Goal: Task Accomplishment & Management: Manage account settings

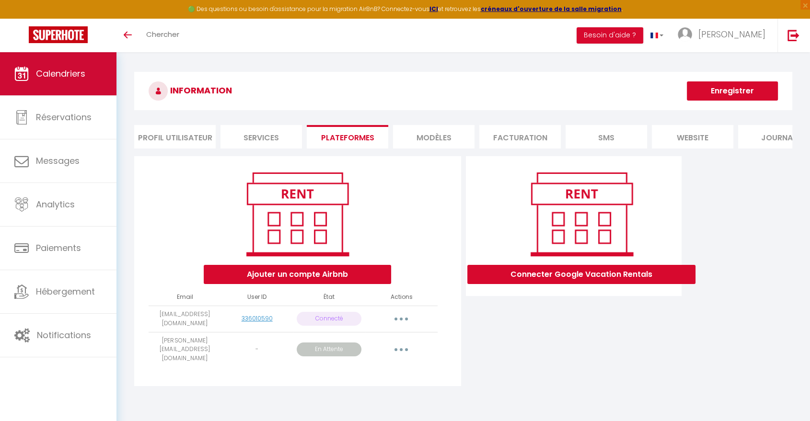
click at [61, 81] on link "Calendriers" at bounding box center [58, 73] width 116 height 43
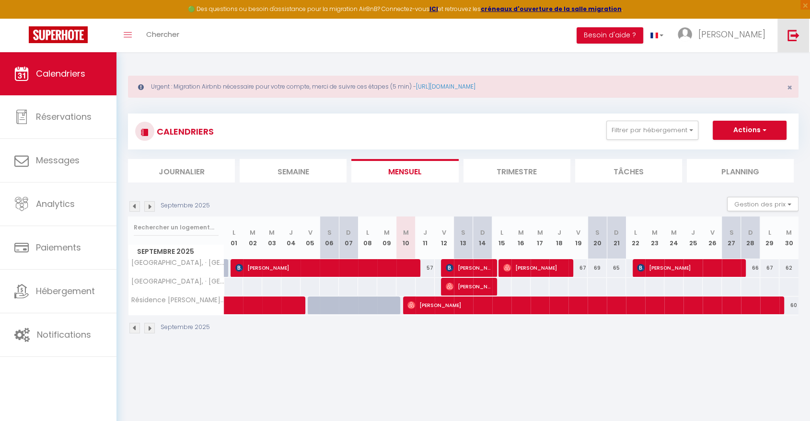
click at [792, 35] on img at bounding box center [793, 35] width 12 height 12
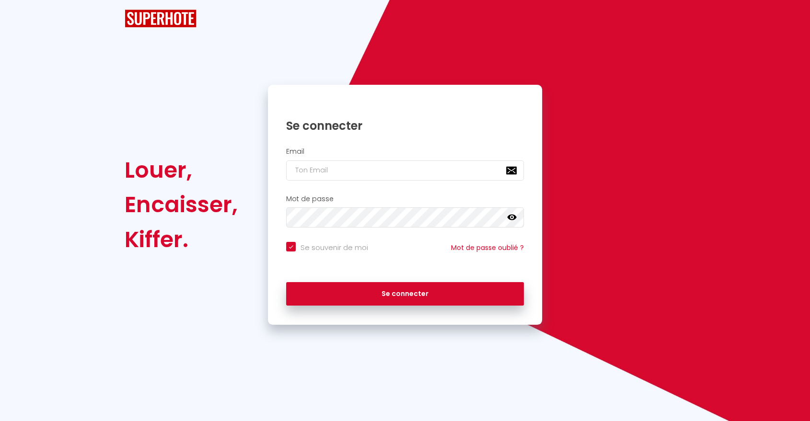
checkbox input "true"
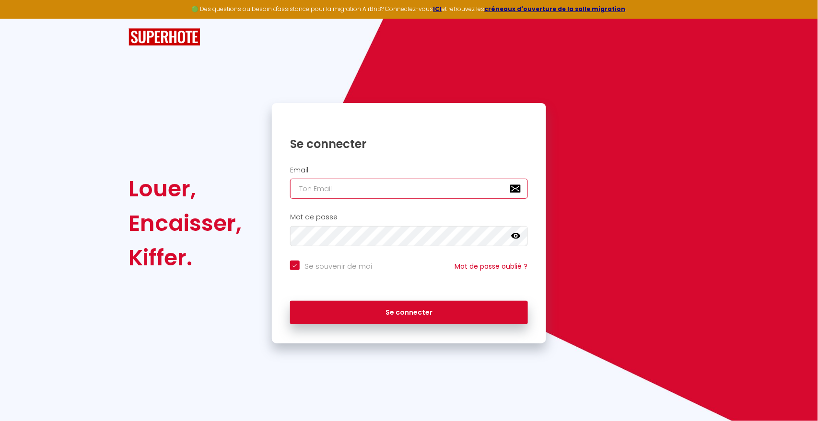
type input "A"
checkbox input "true"
click at [334, 192] on input "A" at bounding box center [409, 189] width 238 height 20
checkbox input "true"
drag, startPoint x: 334, startPoint y: 192, endPoint x: 309, endPoint y: 177, distance: 28.4
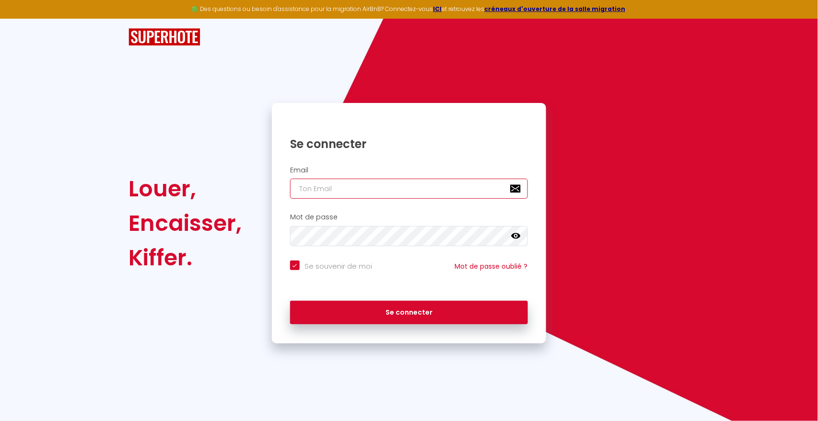
drag, startPoint x: 309, startPoint y: 177, endPoint x: 303, endPoint y: 183, distance: 8.5
click at [303, 183] on input "email" at bounding box center [409, 189] width 238 height 20
drag, startPoint x: 303, startPoint y: 183, endPoint x: 280, endPoint y: 171, distance: 26.2
drag, startPoint x: 280, startPoint y: 171, endPoint x: 467, endPoint y: 187, distance: 188.1
click at [467, 187] on input "email" at bounding box center [409, 189] width 238 height 20
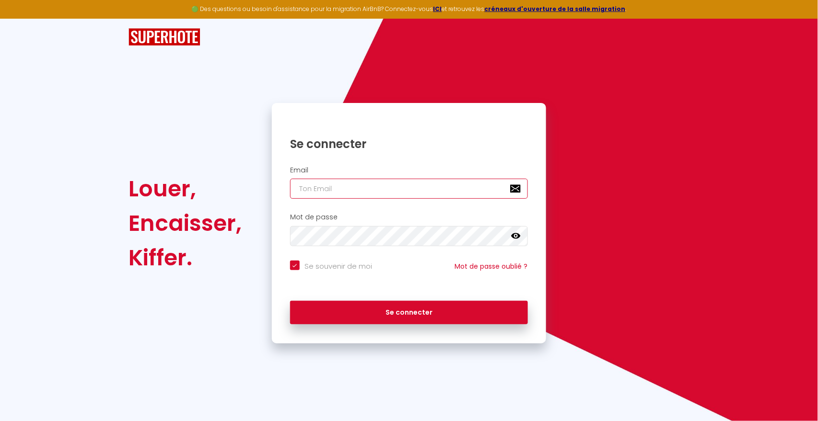
click at [321, 187] on input "email" at bounding box center [409, 189] width 238 height 20
paste input "[EMAIL_ADDRESS][DOMAIN_NAME]"
type input "[EMAIL_ADDRESS][DOMAIN_NAME]"
checkbox input "true"
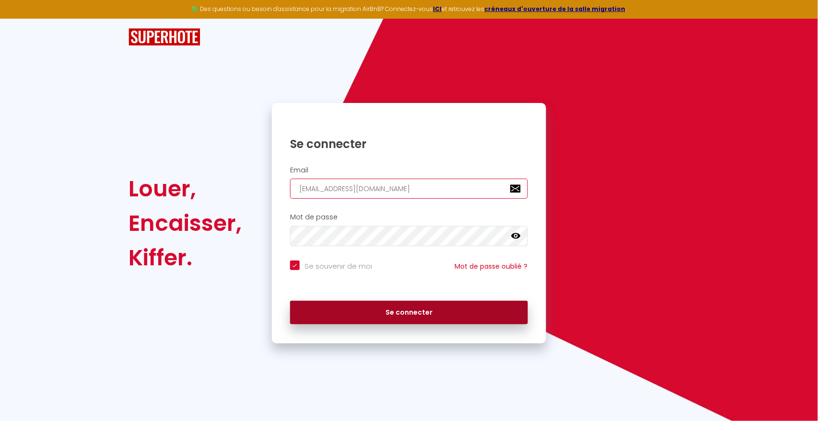
type input "[EMAIL_ADDRESS][DOMAIN_NAME]"
click at [387, 312] on button "Se connecter" at bounding box center [409, 313] width 238 height 24
checkbox input "true"
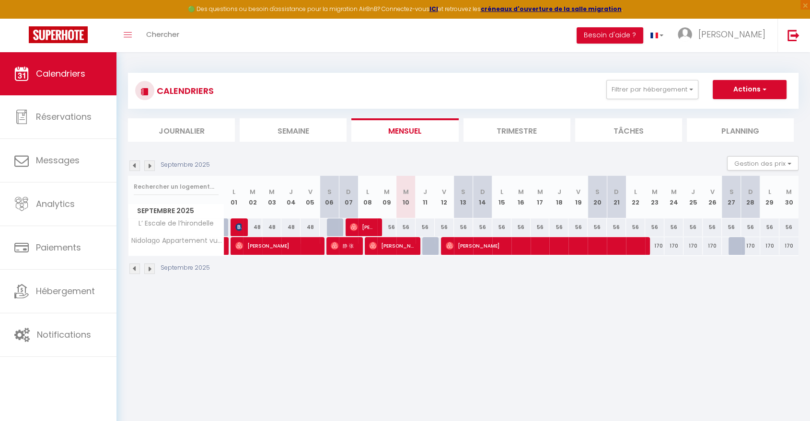
drag, startPoint x: 499, startPoint y: 358, endPoint x: 509, endPoint y: 361, distance: 10.5
click at [509, 361] on body "🟢 Des questions ou besoin d'assistance pour la migration AirBnB? Connectez-vous…" at bounding box center [405, 262] width 810 height 421
click at [735, 250] on div at bounding box center [737, 246] width 19 height 18
type input "170"
select select "1"
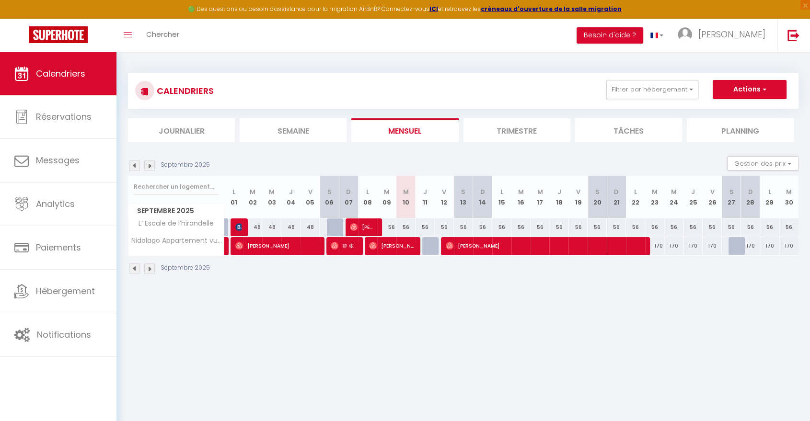
type input "Sam 27 Septembre 2025"
type input "Dim 28 Septembre 2025"
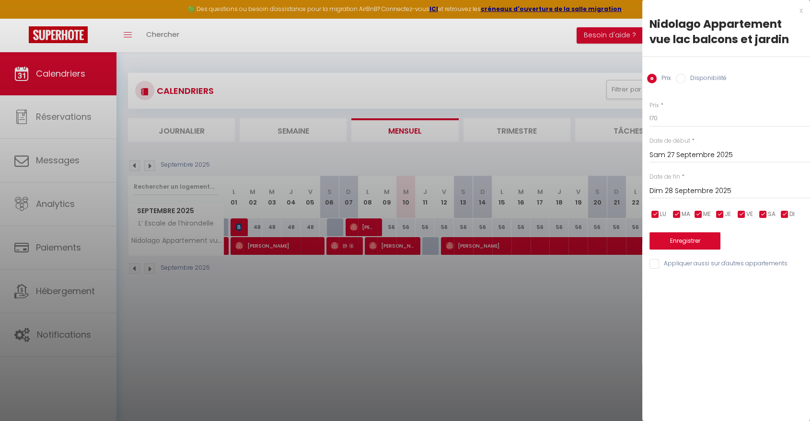
click at [701, 80] on label "Disponibilité" at bounding box center [705, 79] width 41 height 11
click at [685, 80] on input "Disponibilité" at bounding box center [681, 79] width 10 height 10
radio input "true"
radio input "false"
click at [678, 258] on div "Prix * 170 Statut * Disponible Indisponible Date de début * [PERSON_NAME] 27 Se…" at bounding box center [726, 180] width 168 height 182
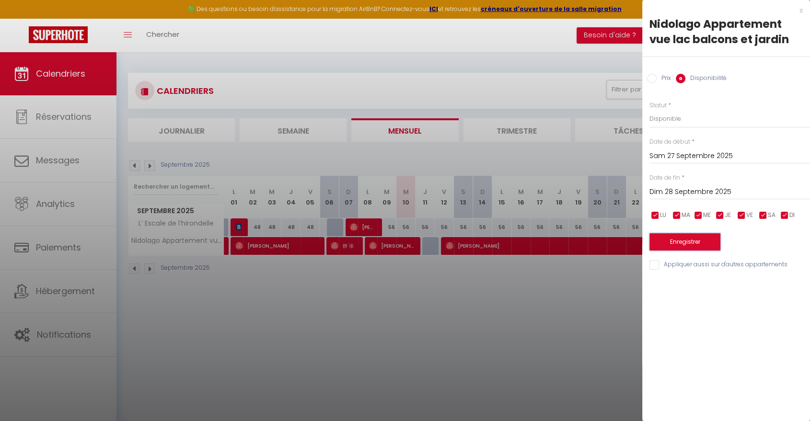
click at [673, 239] on button "Enregistrer" at bounding box center [684, 241] width 71 height 17
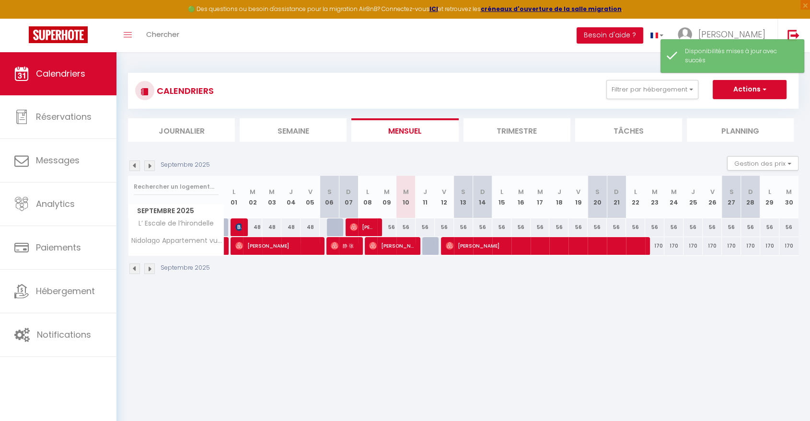
click at [513, 130] on li "Trimestre" at bounding box center [516, 129] width 107 height 23
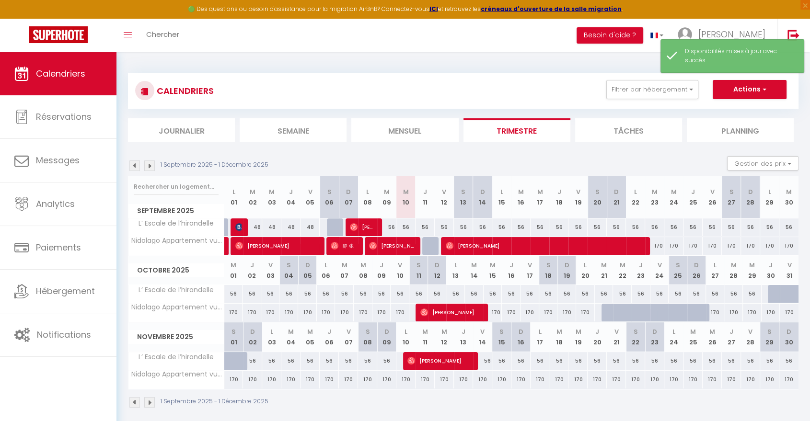
scroll to position [52, 0]
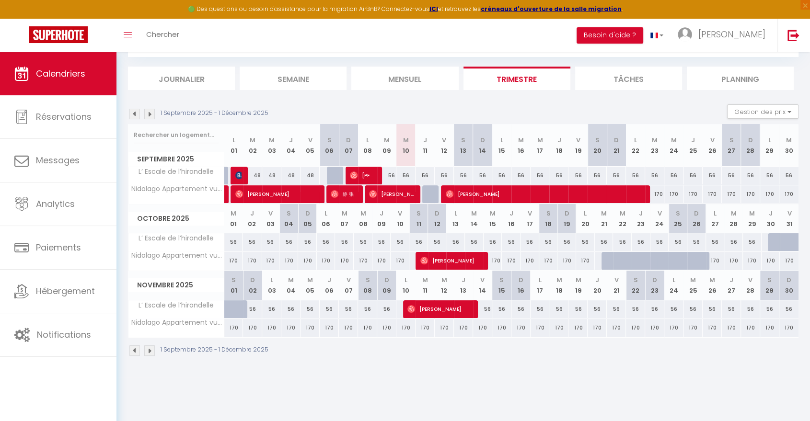
click at [152, 116] on img at bounding box center [149, 114] width 11 height 11
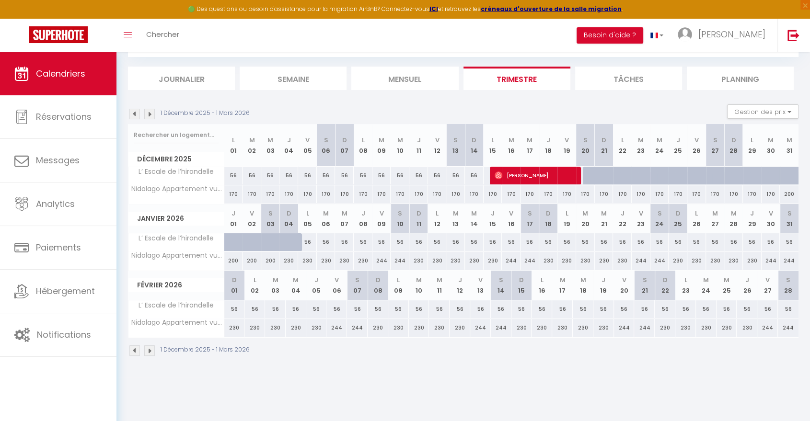
click at [150, 115] on img at bounding box center [149, 114] width 11 height 11
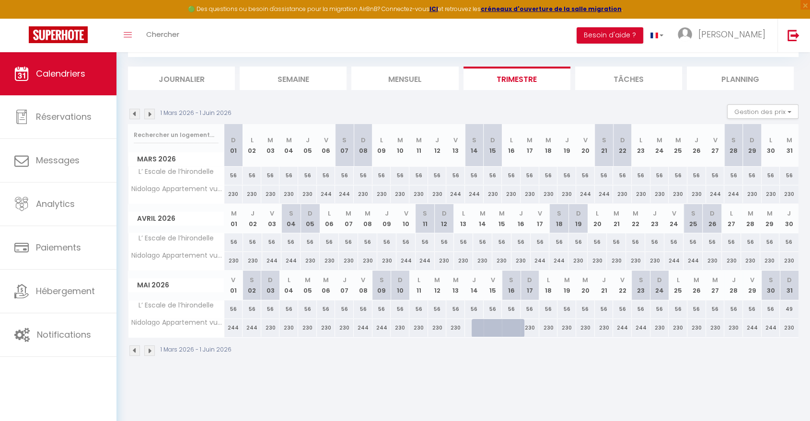
click at [135, 114] on img at bounding box center [134, 114] width 11 height 11
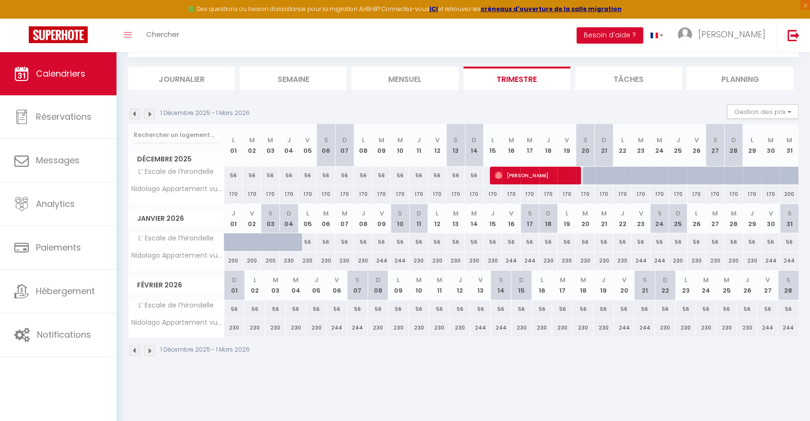
click at [135, 114] on img at bounding box center [134, 114] width 11 height 11
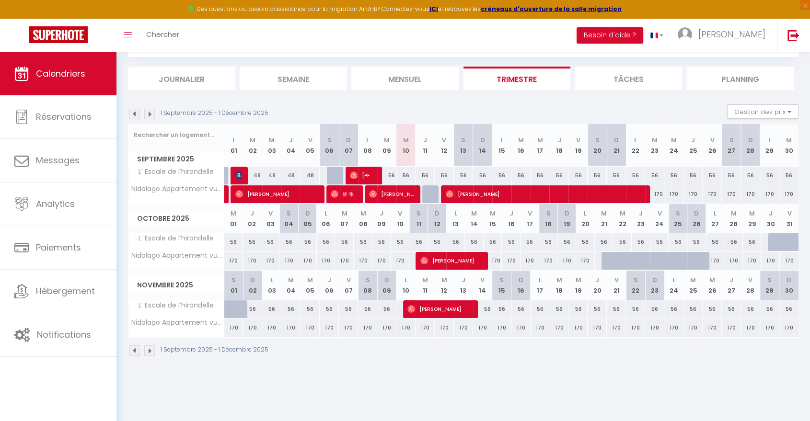
click at [135, 114] on img at bounding box center [134, 114] width 11 height 11
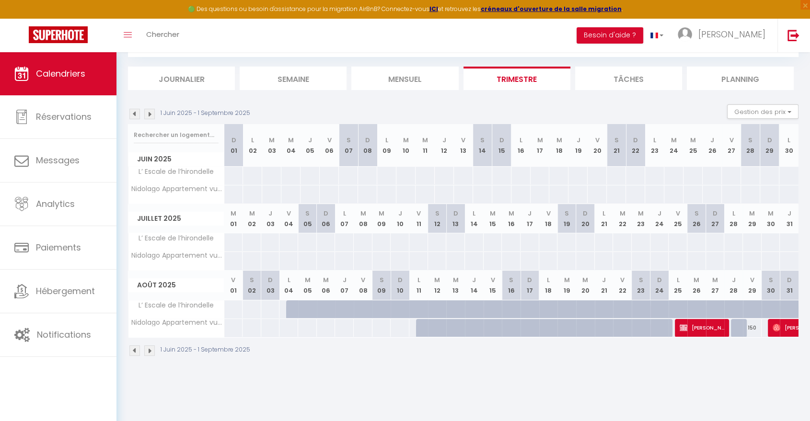
click at [149, 114] on img at bounding box center [149, 114] width 11 height 11
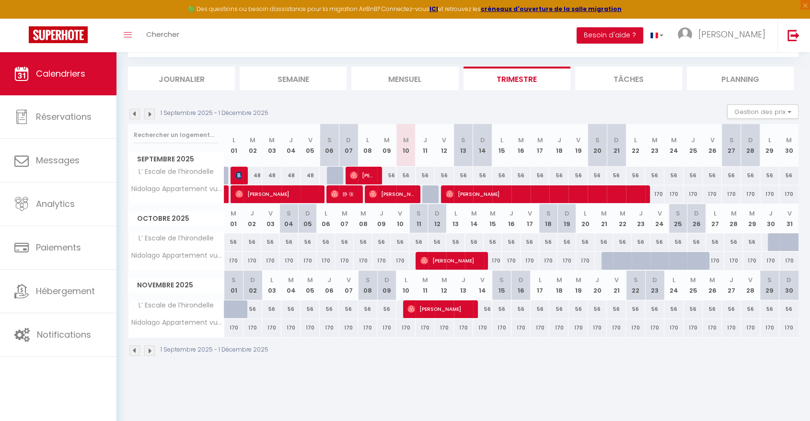
click at [410, 174] on div "56" at bounding box center [405, 176] width 19 height 18
type input "56"
select select "1"
type input "Mer 10 Septembre 2025"
type input "Jeu 11 Septembre 2025"
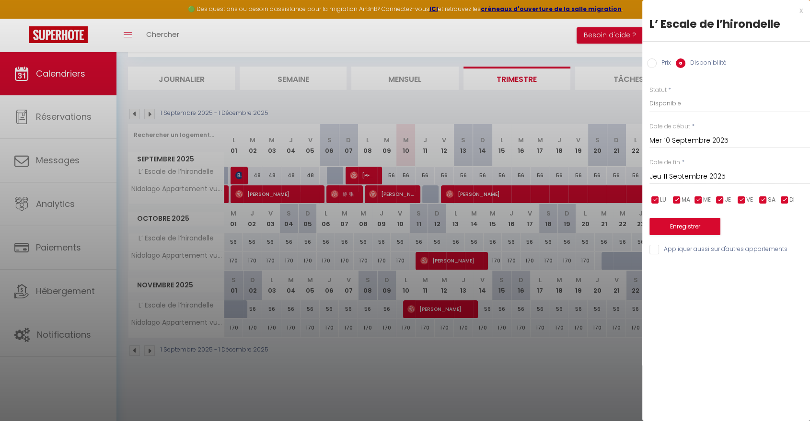
click at [660, 65] on label "Prix" at bounding box center [664, 63] width 14 height 11
click at [657, 65] on input "Prix" at bounding box center [652, 63] width 10 height 10
radio input "true"
radio input "false"
click at [667, 104] on input "56" at bounding box center [729, 102] width 161 height 17
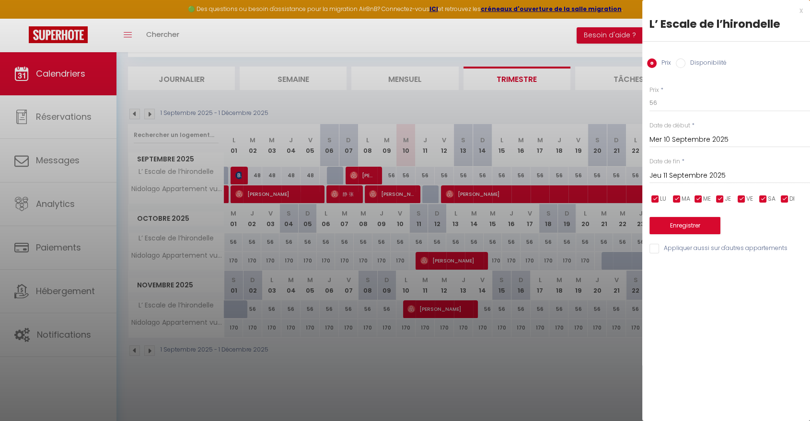
click at [552, 102] on div at bounding box center [405, 210] width 810 height 421
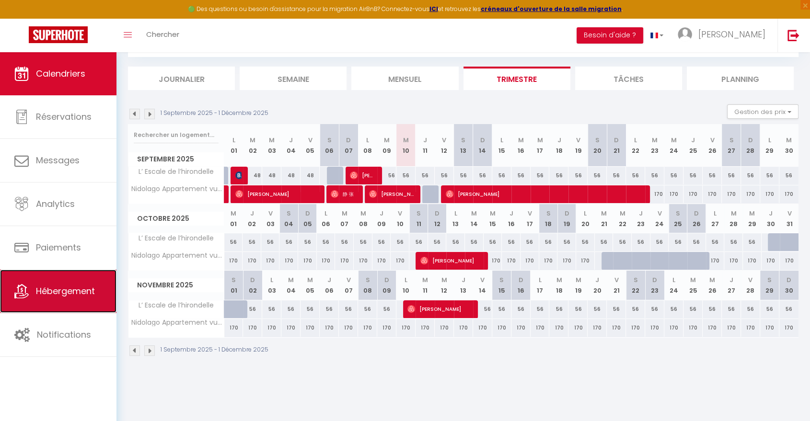
click at [83, 290] on span "Hébergement" at bounding box center [65, 291] width 59 height 12
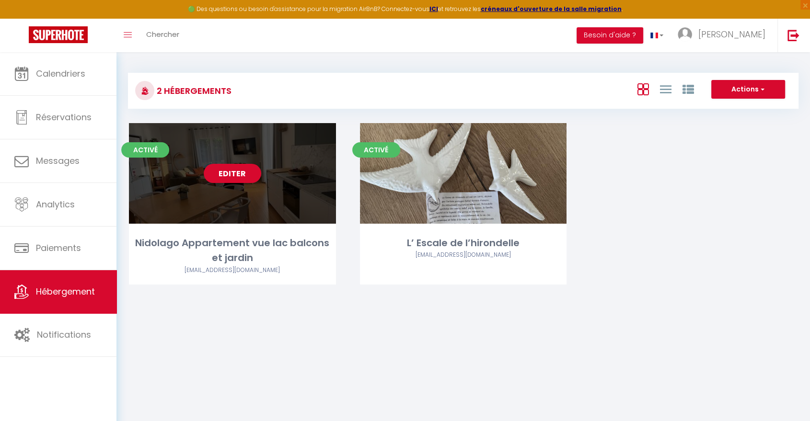
click at [239, 186] on div "Editer" at bounding box center [232, 173] width 207 height 101
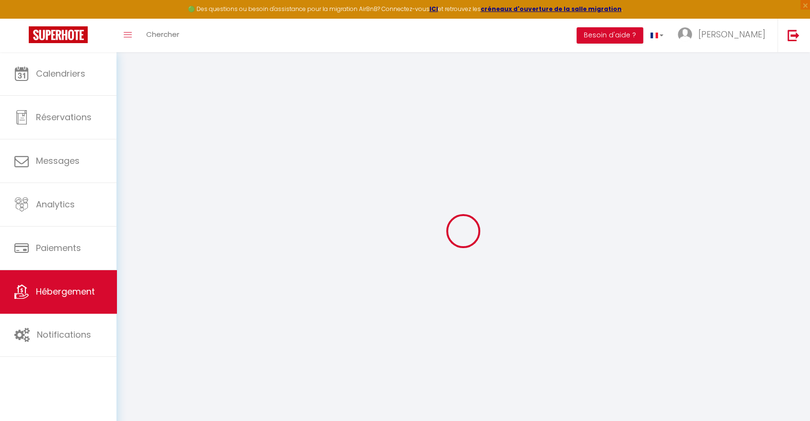
select select
checkbox input "false"
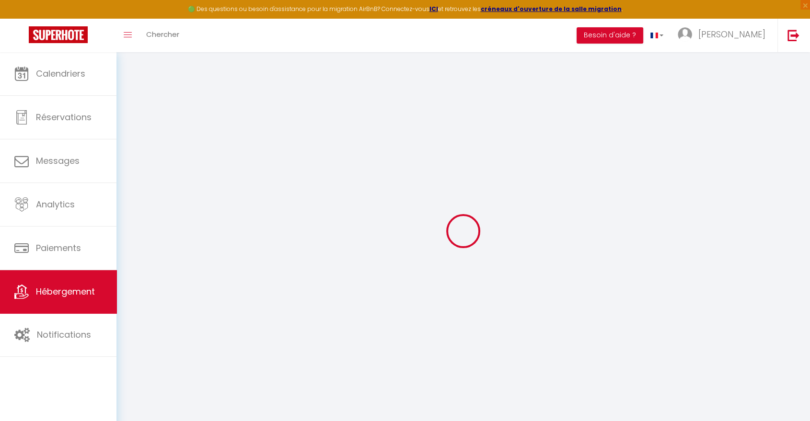
select select "16:00"
select select "21:00"
select select "10:00"
select select "30"
select select "120"
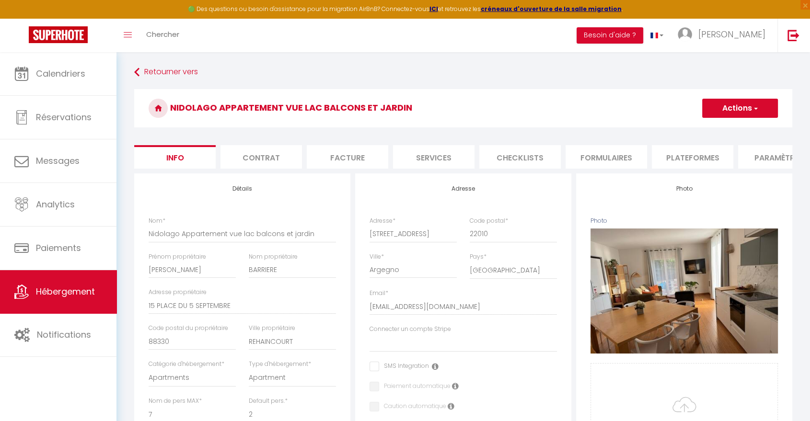
select select
checkbox input "false"
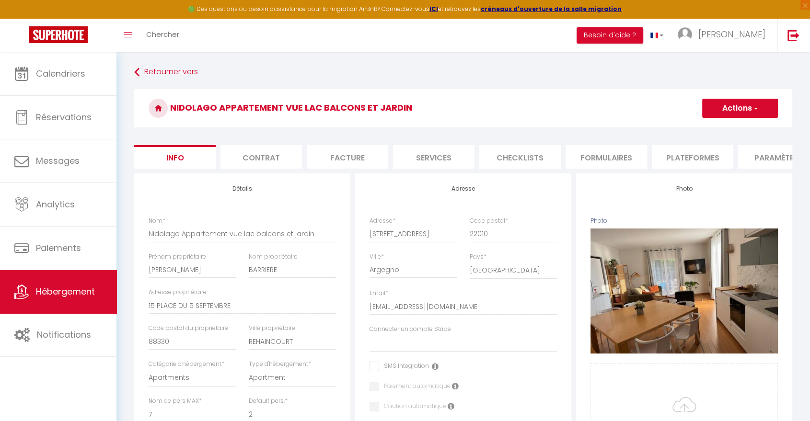
click at [696, 154] on li "Plateformes" at bounding box center [692, 156] width 81 height 23
select select
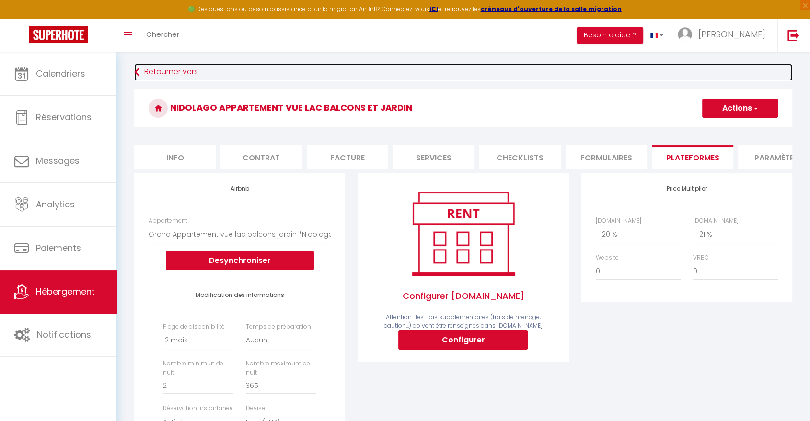
click at [176, 72] on link "Retourner vers" at bounding box center [463, 72] width 658 height 17
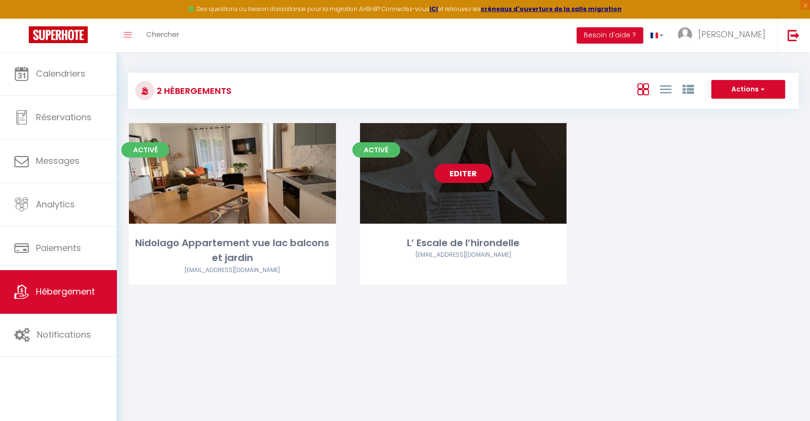
click at [467, 178] on link "Editer" at bounding box center [463, 173] width 58 height 19
select select "3"
select select "2"
select select "1"
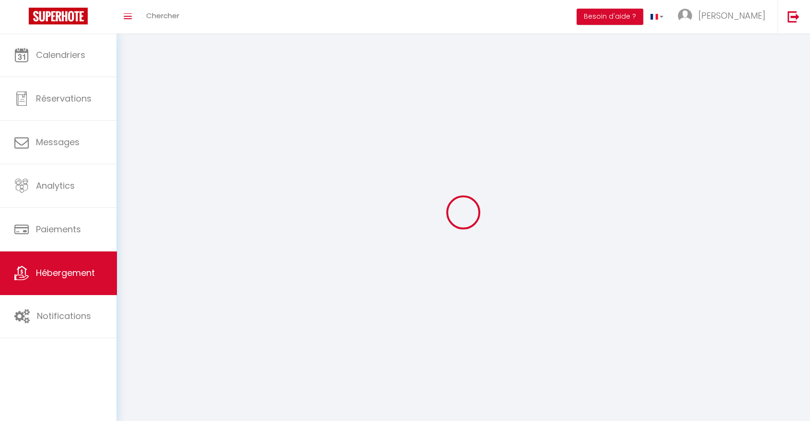
select select
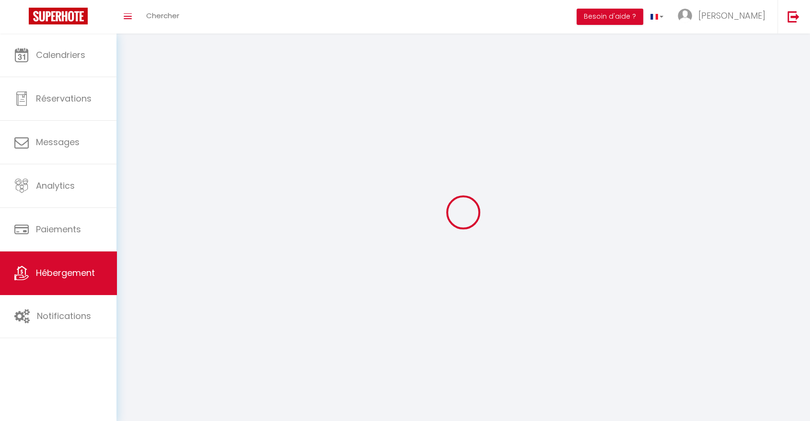
select select
checkbox input "false"
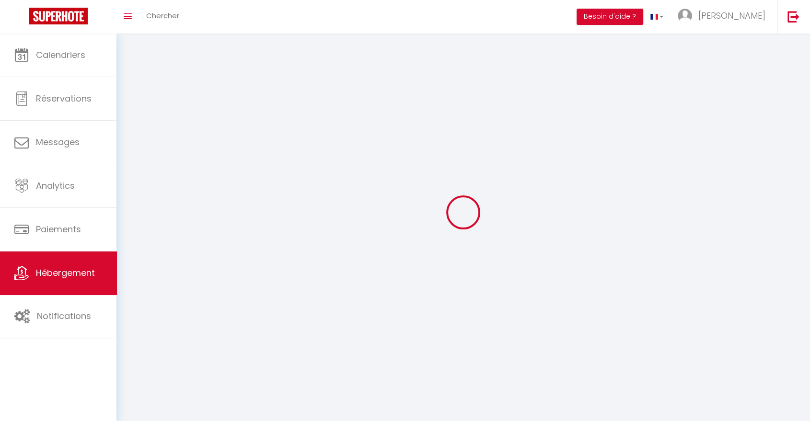
checkbox input "false"
select select
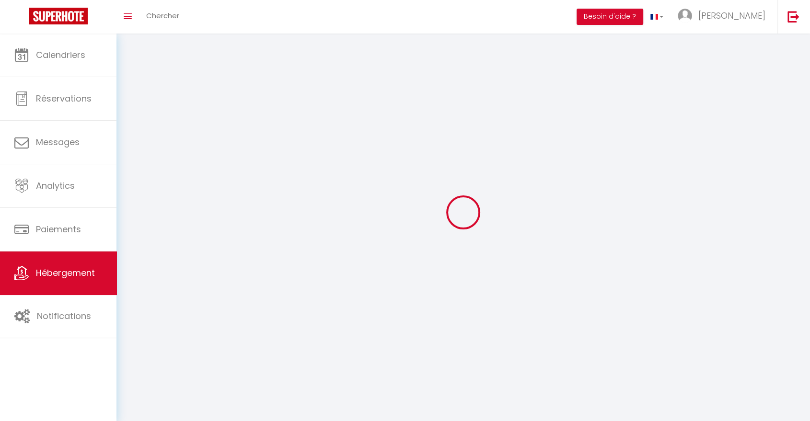
select select
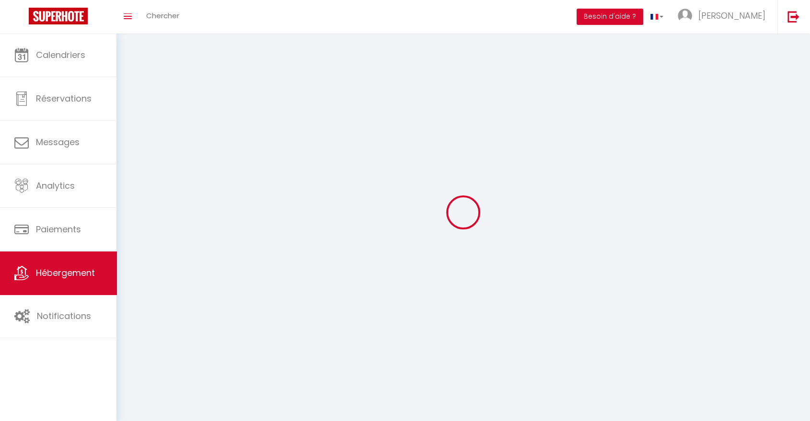
select select
checkbox input "false"
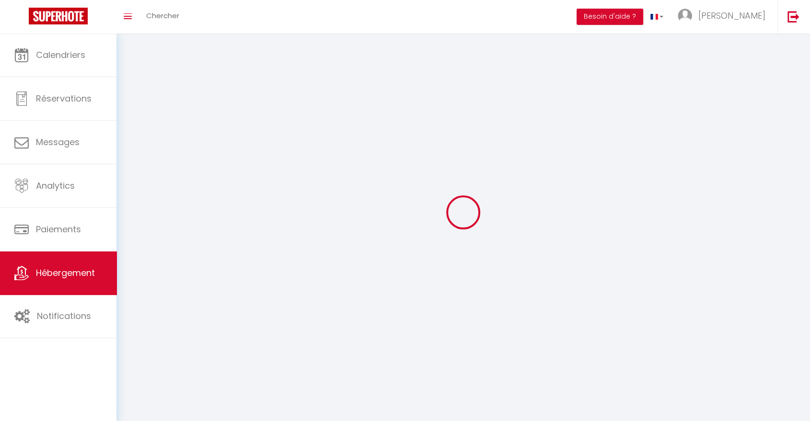
select select
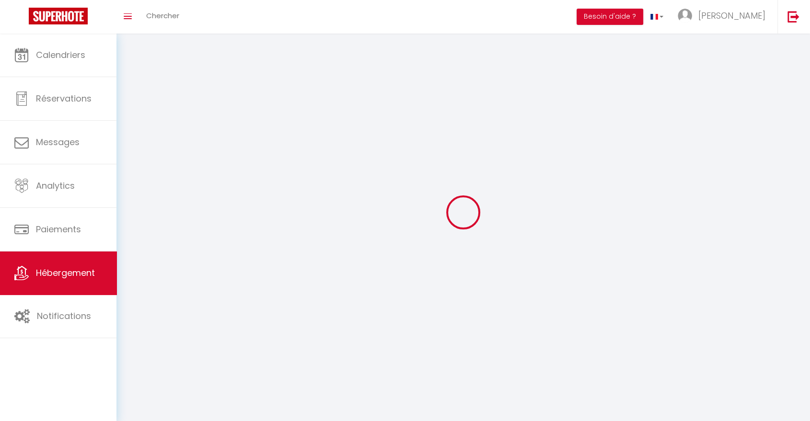
select select
checkbox input "false"
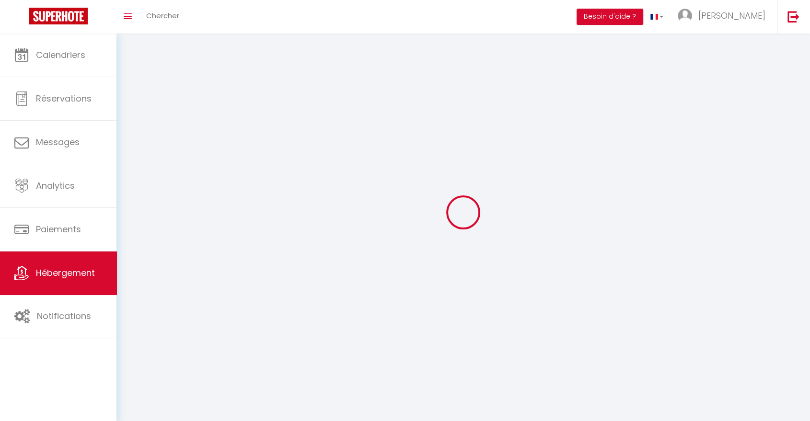
checkbox input "false"
select select
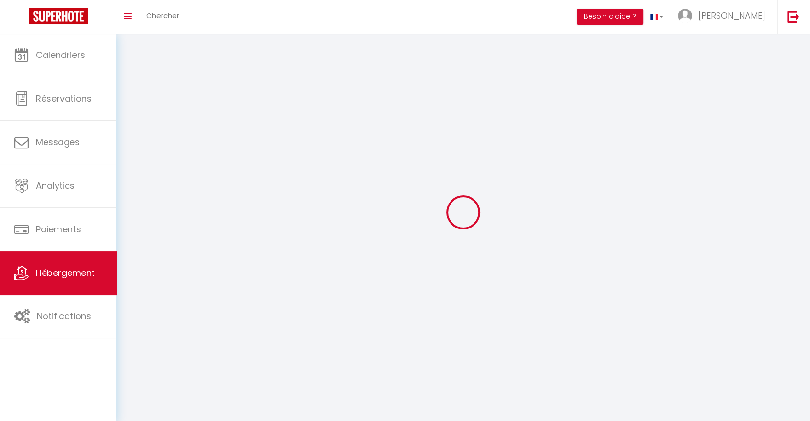
select select
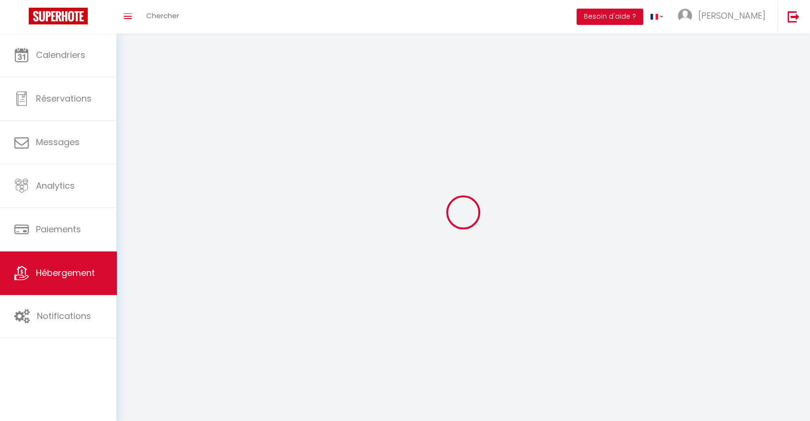
select select
checkbox input "false"
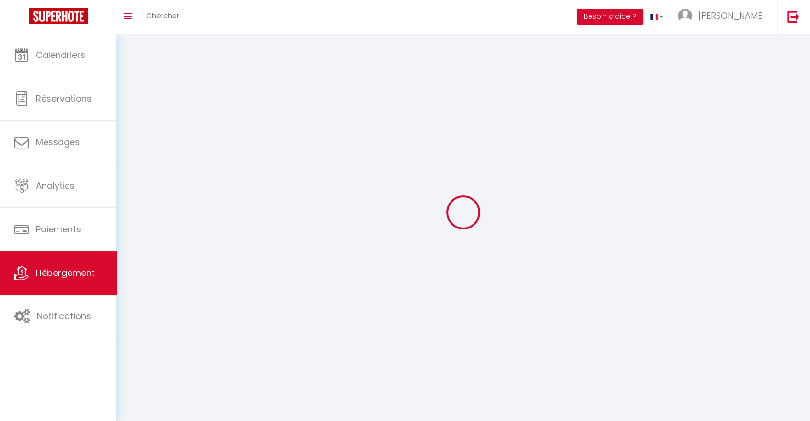
select select
select select "1"
select select "28"
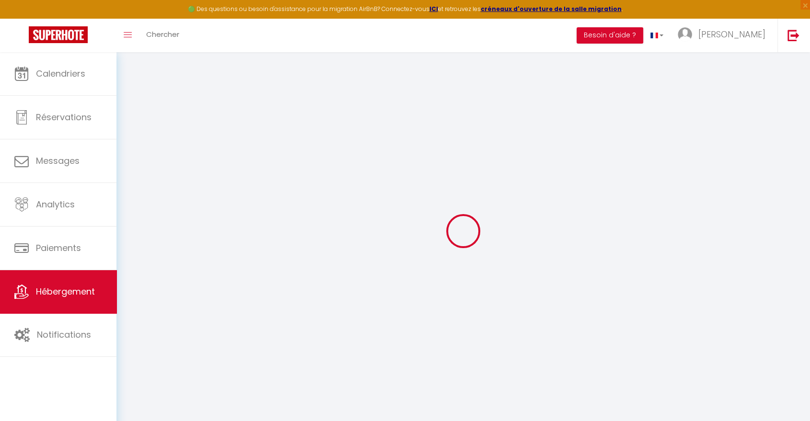
select select
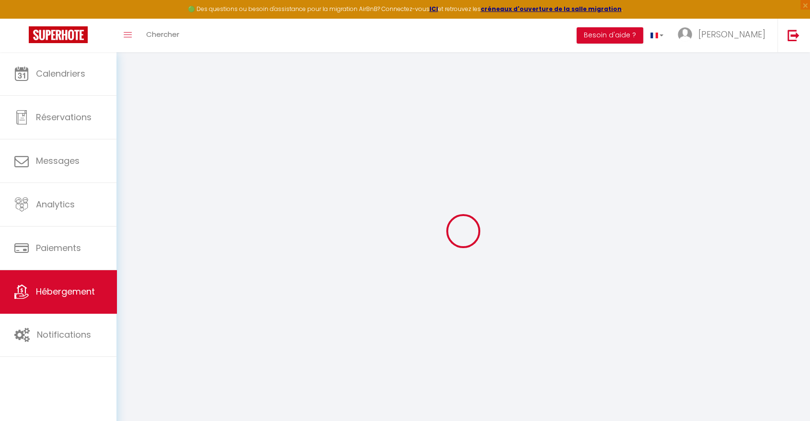
select select
checkbox input "false"
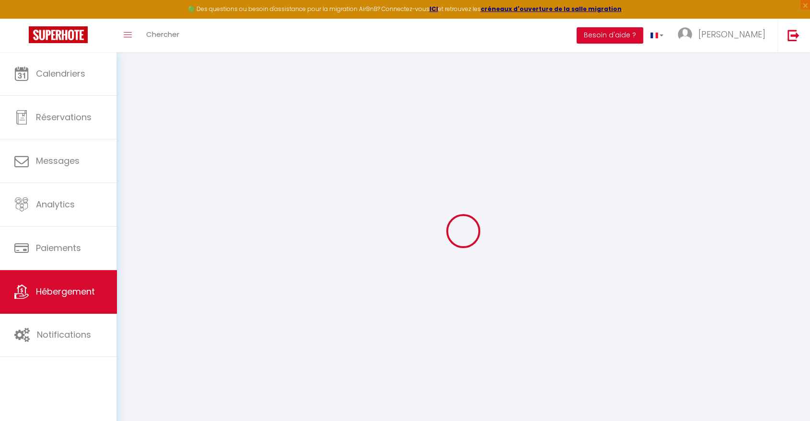
select select
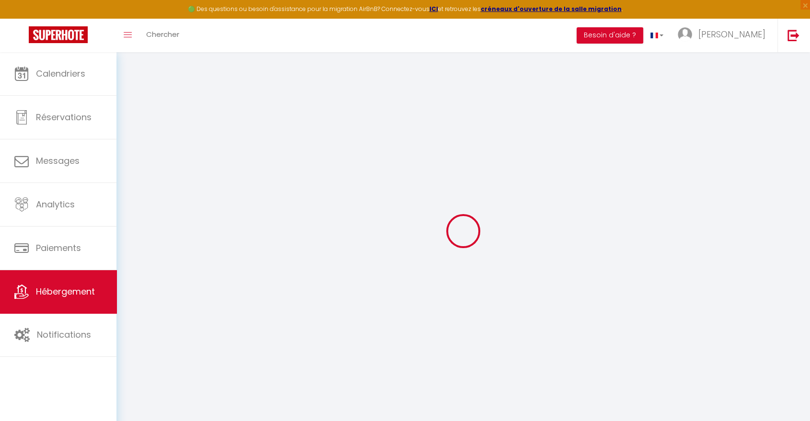
select select
checkbox input "false"
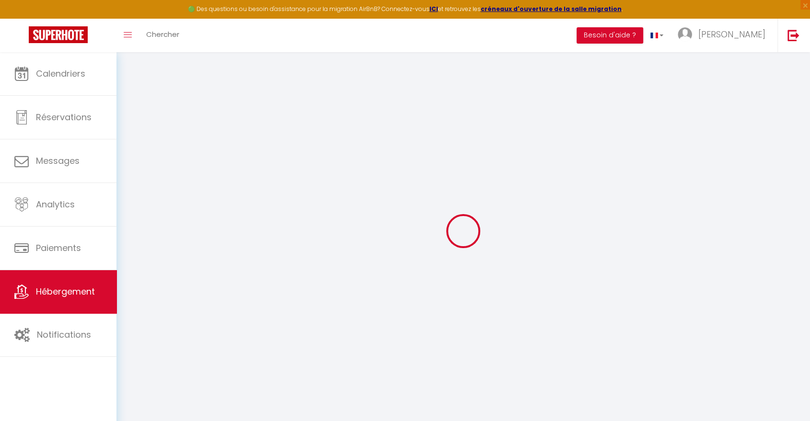
checkbox input "false"
select select
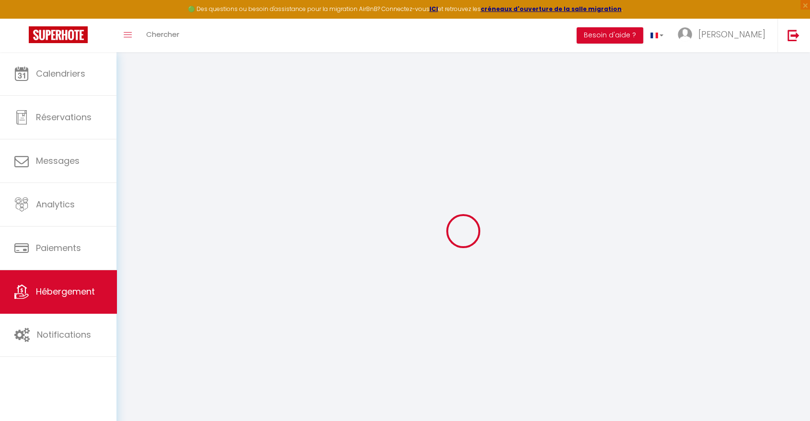
select select
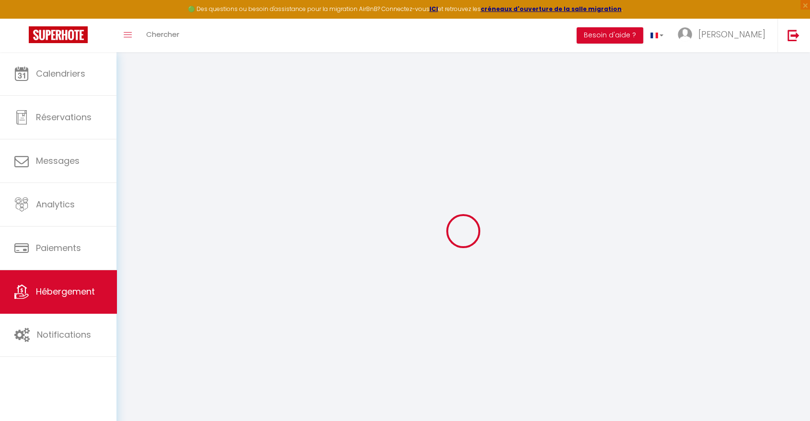
checkbox input "false"
select select
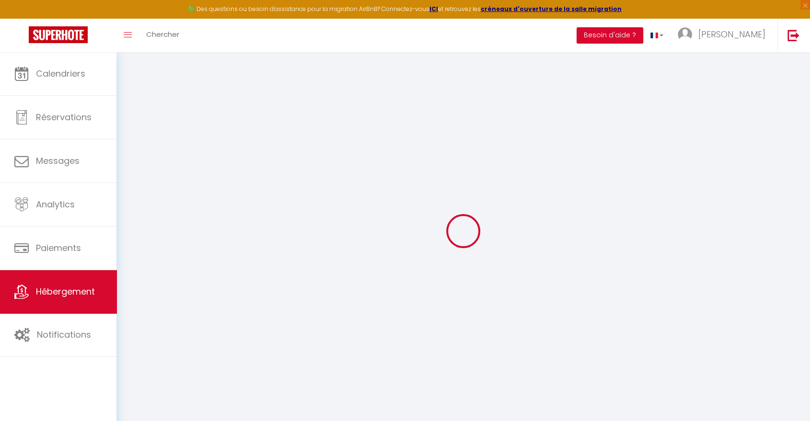
select select
type input "L’ Escale de l’hirondelle"
select select "2"
type input "49"
type input "20"
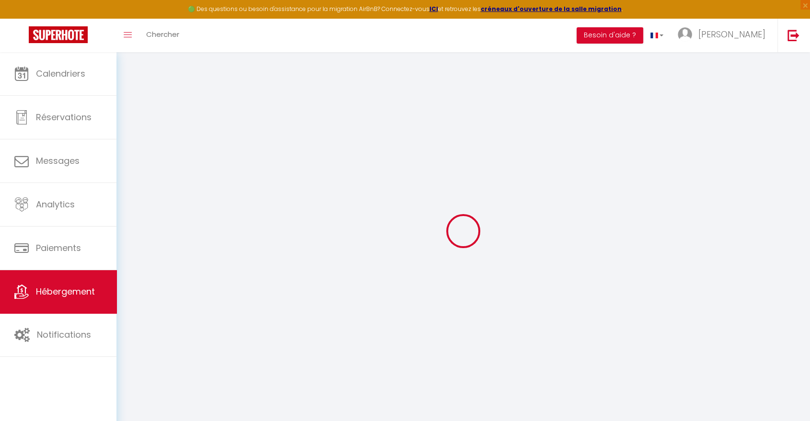
select select
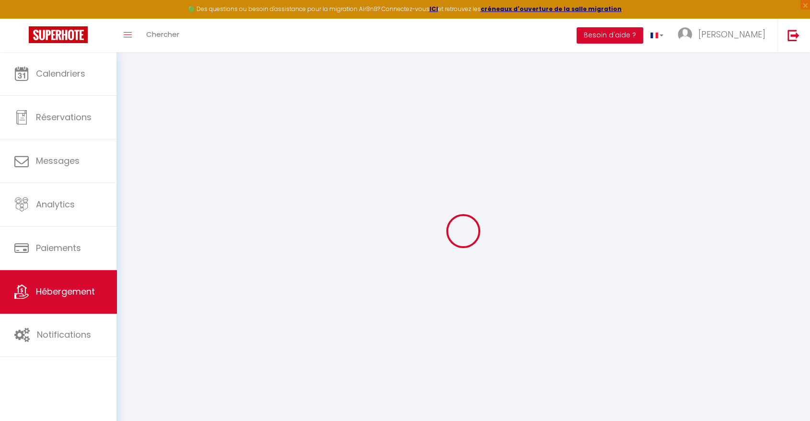
type input "15 PLACE DU 5 SEPTEMBRE"
type input "88330"
type input "Rehaincourt"
type input "[EMAIL_ADDRESS][DOMAIN_NAME]"
select select
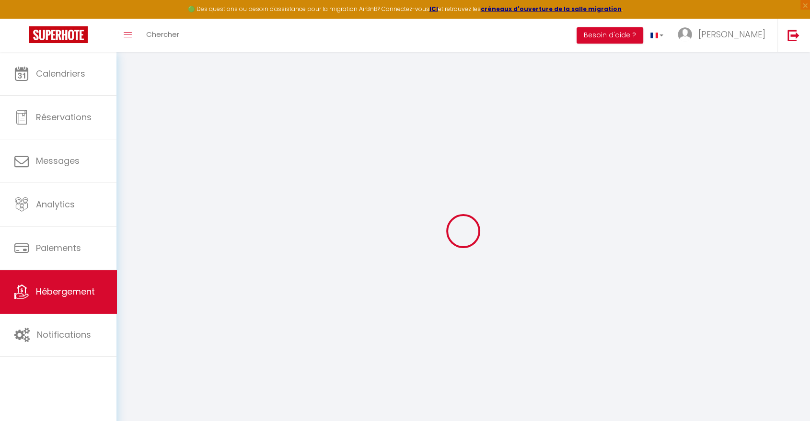
checkbox input "false"
type input "0"
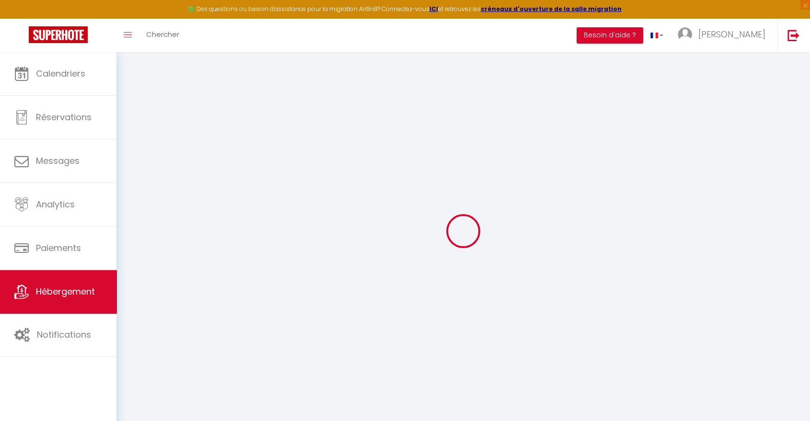
type input "0"
select select
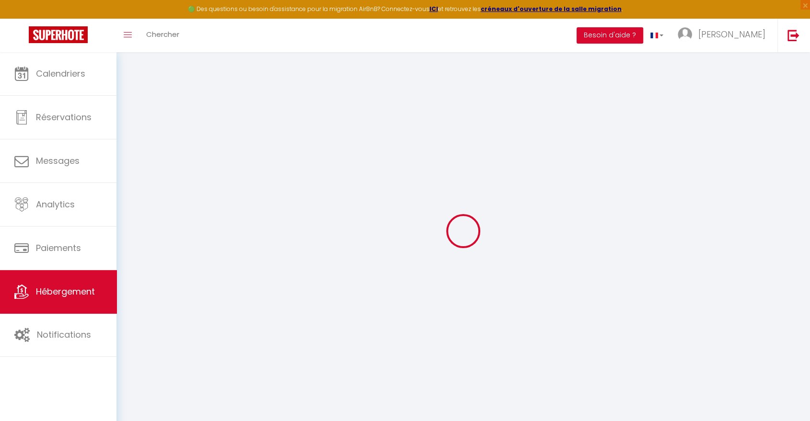
select select
checkbox input "false"
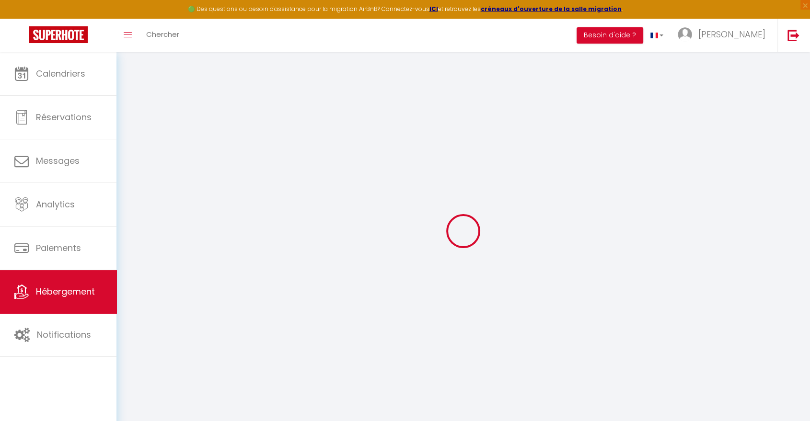
checkbox input "false"
select select
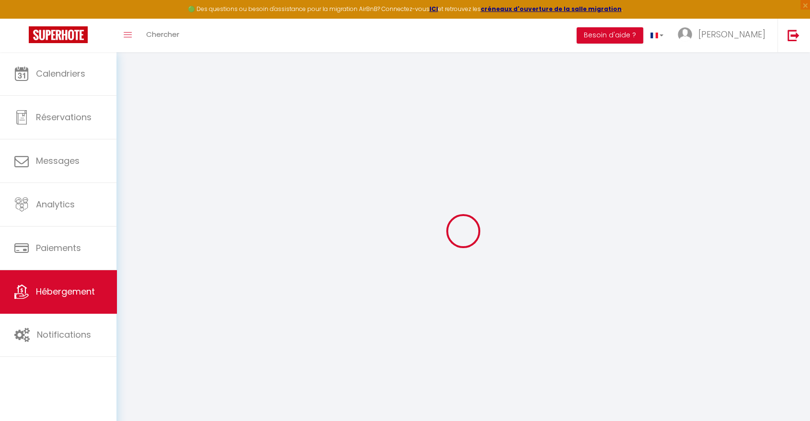
select select
checkbox input "false"
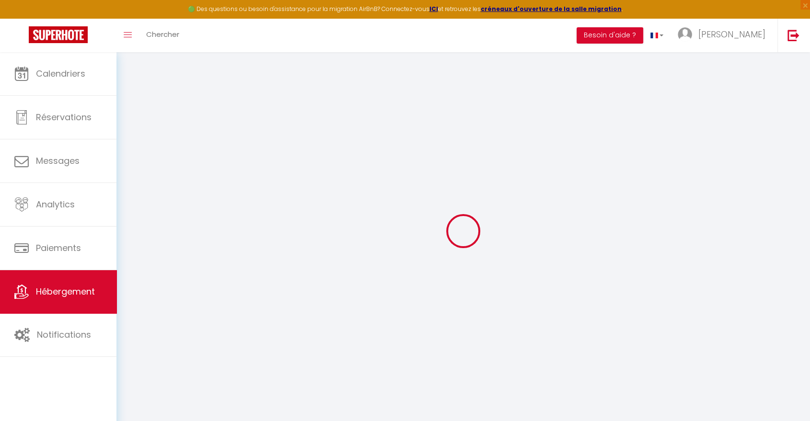
checkbox input "false"
select select
checkbox input "false"
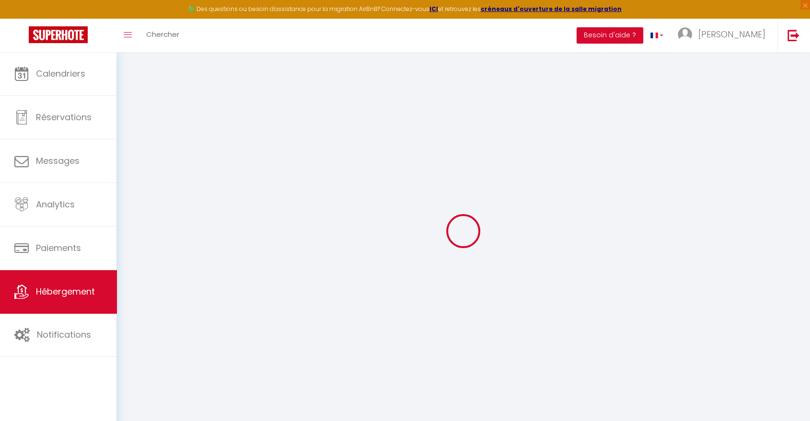
checkbox input "false"
select select
checkbox input "false"
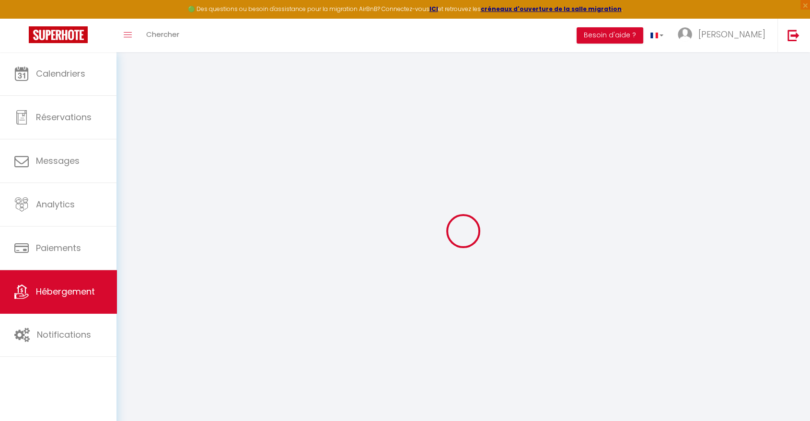
checkbox input "false"
select select
checkbox input "false"
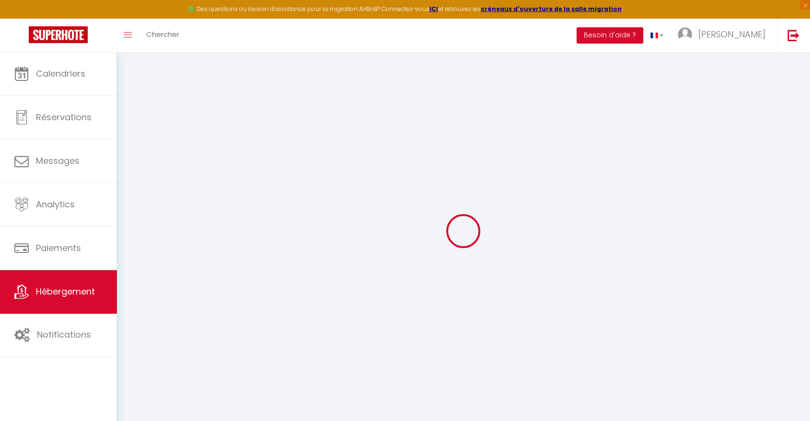
checkbox input "false"
select select "16:00"
select select "21:00"
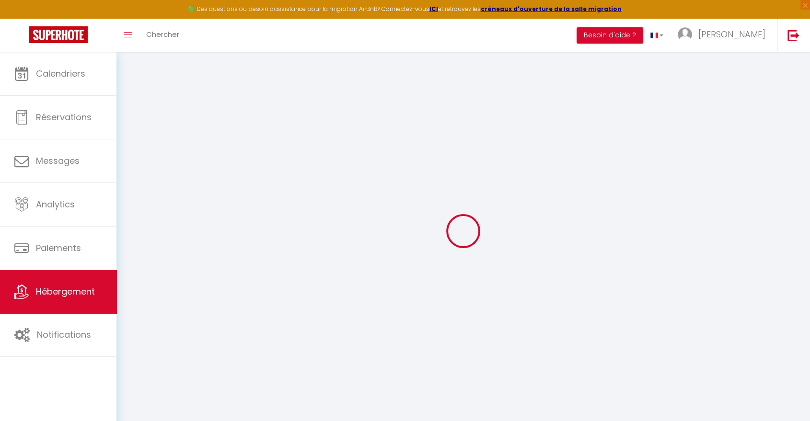
select select "10:00"
select select "30"
select select "120"
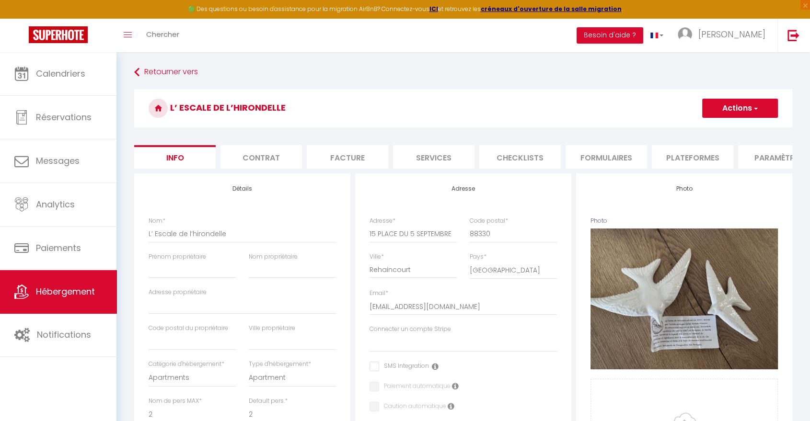
select select
checkbox input "false"
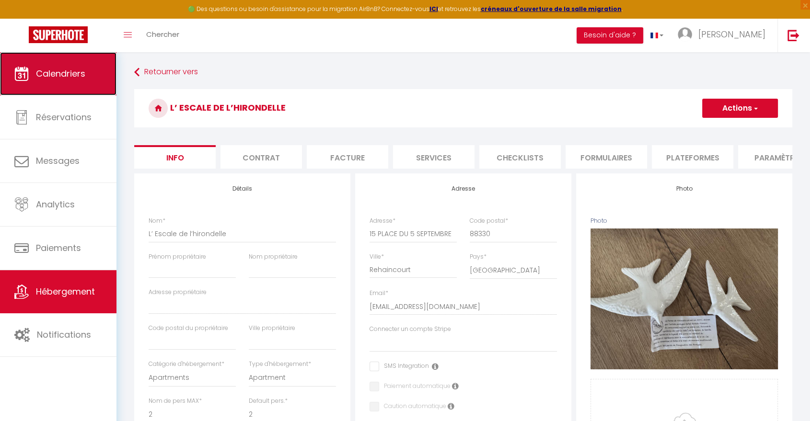
click at [76, 72] on span "Calendriers" at bounding box center [60, 74] width 49 height 12
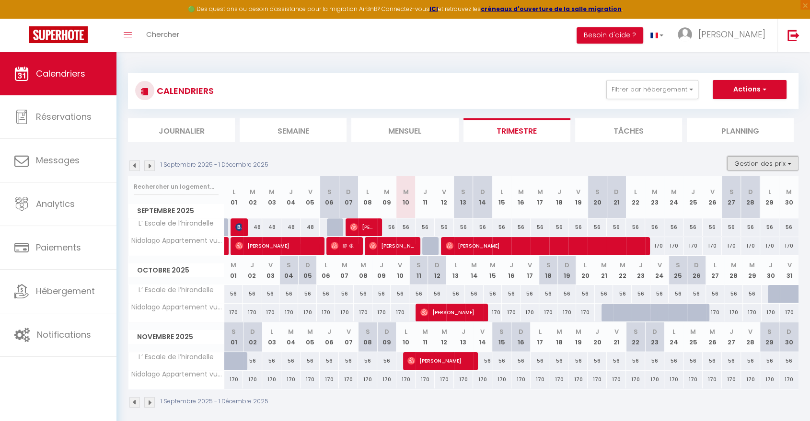
click at [753, 161] on button "Gestion des prix" at bounding box center [762, 163] width 71 height 14
click at [737, 189] on input "Nb Nuits minimum" at bounding box center [755, 193] width 86 height 10
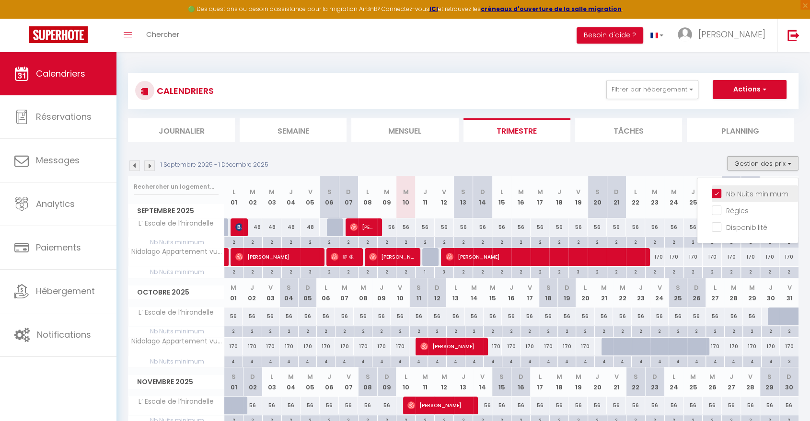
click at [718, 193] on input "Nb Nuits minimum" at bounding box center [755, 193] width 86 height 10
checkbox input "false"
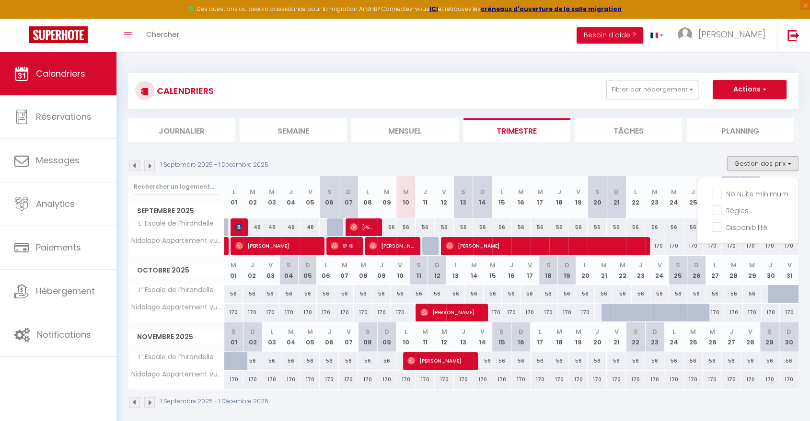
click at [152, 166] on img at bounding box center [149, 166] width 11 height 11
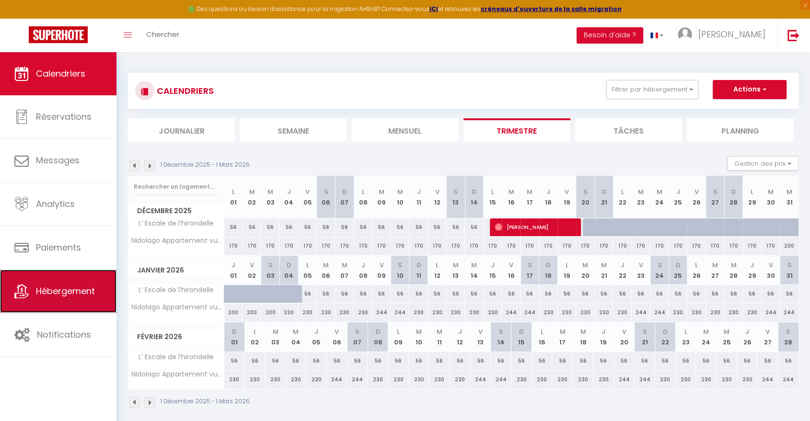
click at [69, 295] on span "Hébergement" at bounding box center [65, 291] width 59 height 12
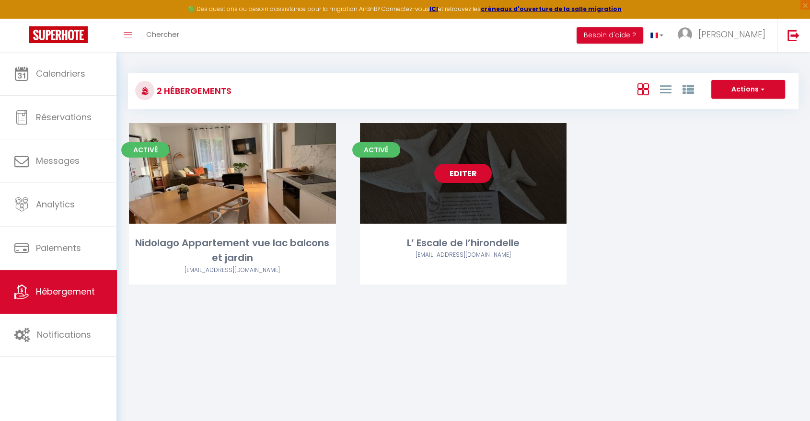
click at [458, 174] on link "Editer" at bounding box center [463, 173] width 58 height 19
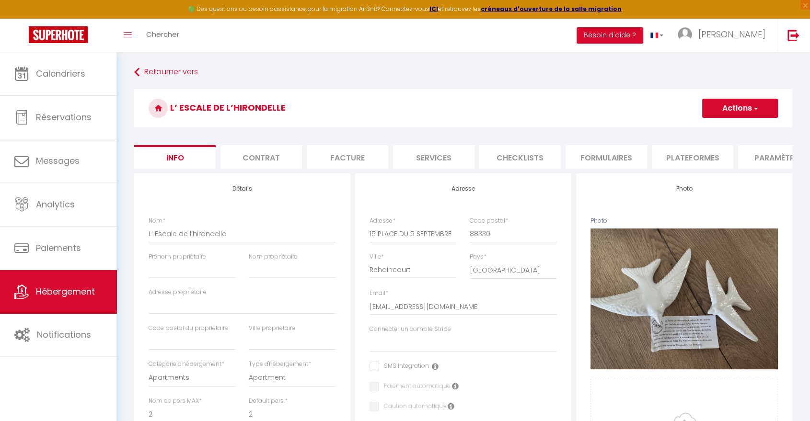
click at [680, 158] on li "Plateformes" at bounding box center [692, 156] width 81 height 23
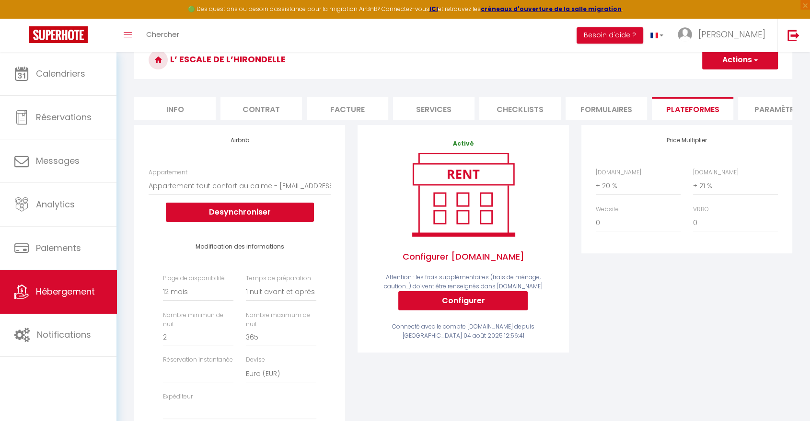
scroll to position [44, 0]
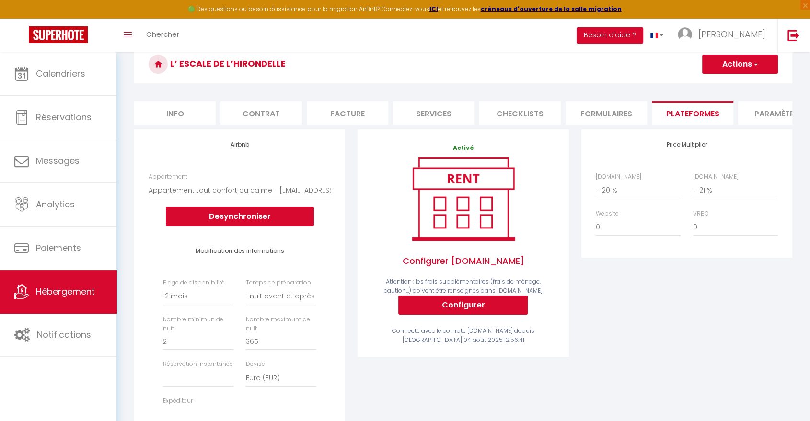
click at [190, 110] on li "Info" at bounding box center [174, 112] width 81 height 23
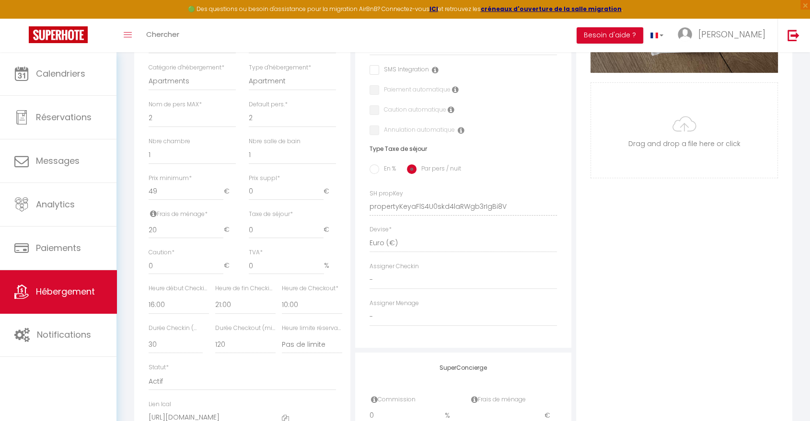
scroll to position [298, 0]
drag, startPoint x: 150, startPoint y: 313, endPoint x: 277, endPoint y: 373, distance: 140.9
click at [277, 373] on div "Détails Nom * L’ Escale de l’hirondelle Prénom propriétaire Nom propriétaire Ad…" at bounding box center [242, 161] width 216 height 571
click at [242, 353] on select "15 30 45 60 75 90 105 120 135 150 165 180 195 210" at bounding box center [245, 344] width 60 height 18
click at [287, 353] on select "Pas de limite 01:00 02:00 03:00 04:00 05:00 06:00 07:00 08:00 09:00 10:00 11:00…" at bounding box center [312, 344] width 60 height 18
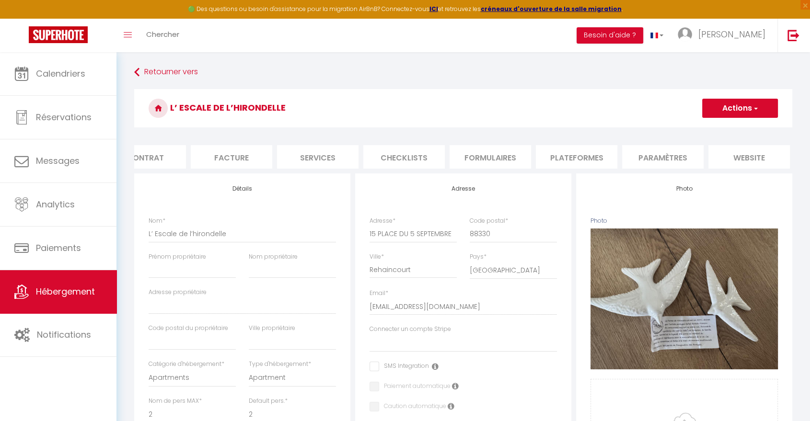
scroll to position [0, 205]
click at [687, 162] on li "website" at bounding box center [660, 156] width 81 height 23
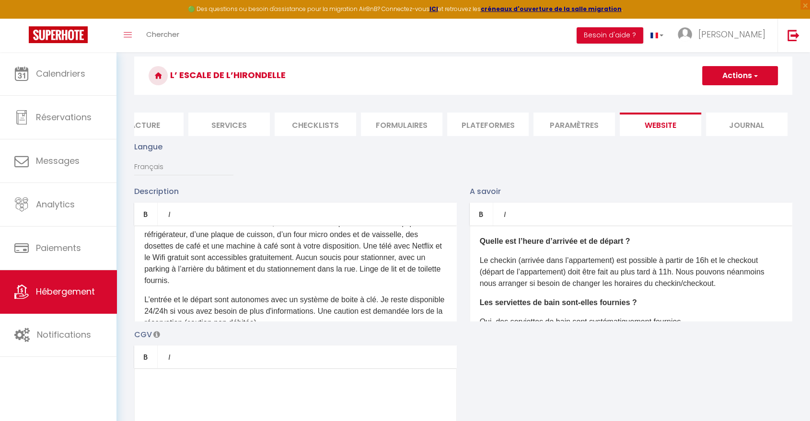
scroll to position [35, 0]
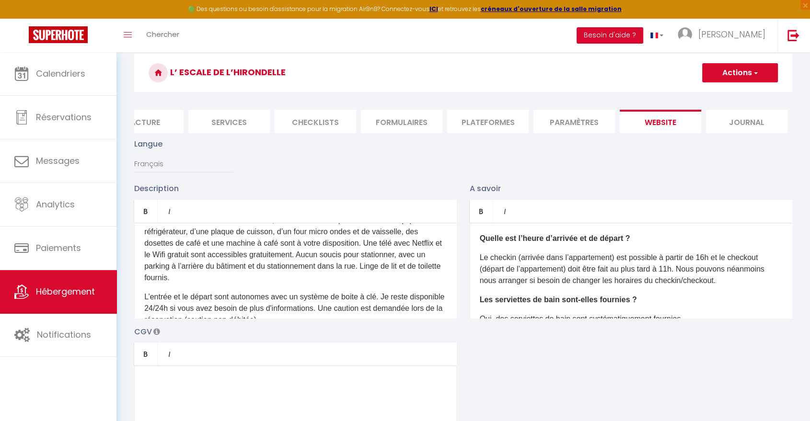
drag, startPoint x: 158, startPoint y: 245, endPoint x: 286, endPoint y: 278, distance: 132.2
click at [361, 315] on div "D'un accès aisé depuis les autoroutes, via la A2 , vous pourrez profiter de la …" at bounding box center [295, 271] width 323 height 96
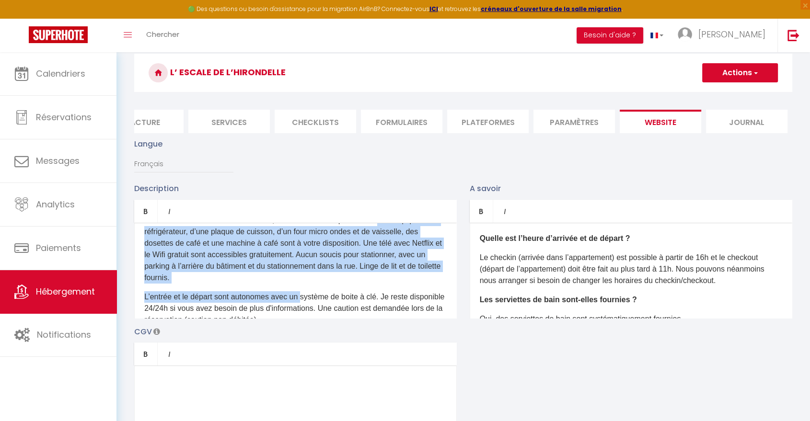
drag, startPoint x: 151, startPoint y: 243, endPoint x: 302, endPoint y: 306, distance: 163.7
click at [302, 306] on div "D'un accès aisé depuis les autoroutes, via la A2 , vous pourrez profiter de la …" at bounding box center [295, 271] width 323 height 96
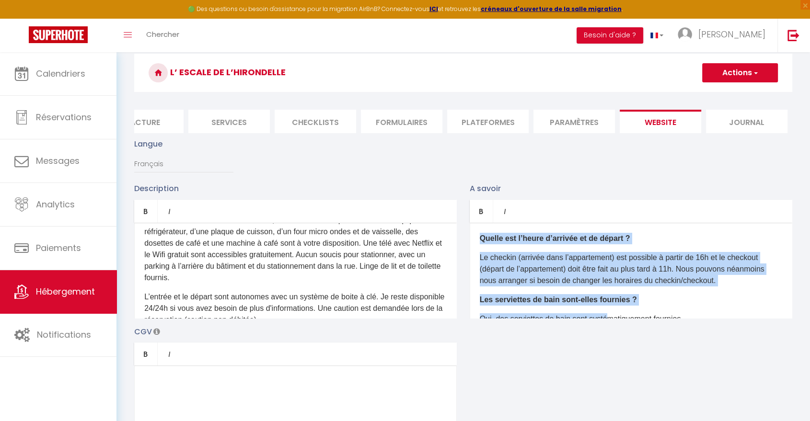
scroll to position [13, 0]
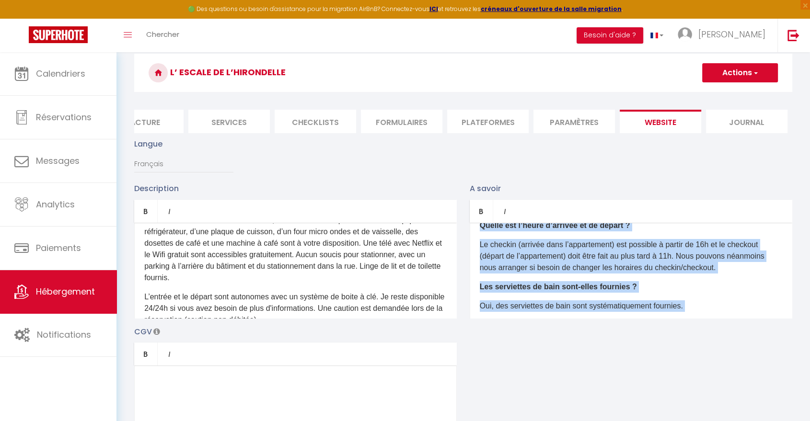
drag, startPoint x: 477, startPoint y: 247, endPoint x: 608, endPoint y: 323, distance: 151.2
click at [608, 319] on div "Quelle est l’heure d’arrivée et de départ ? Le checkin (arrivée dans l’appartem…" at bounding box center [631, 271] width 323 height 96
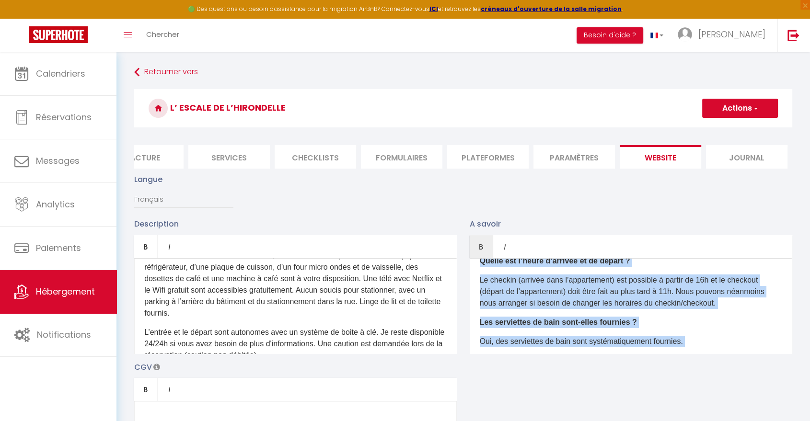
scroll to position [0, 0]
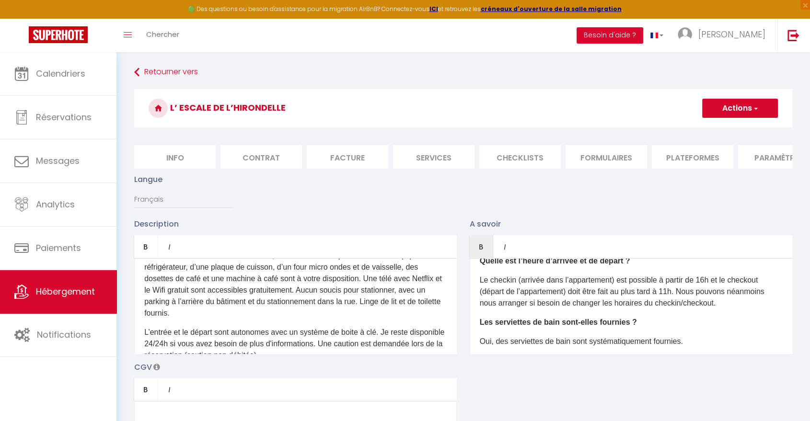
click at [183, 155] on li "Info" at bounding box center [174, 156] width 81 height 23
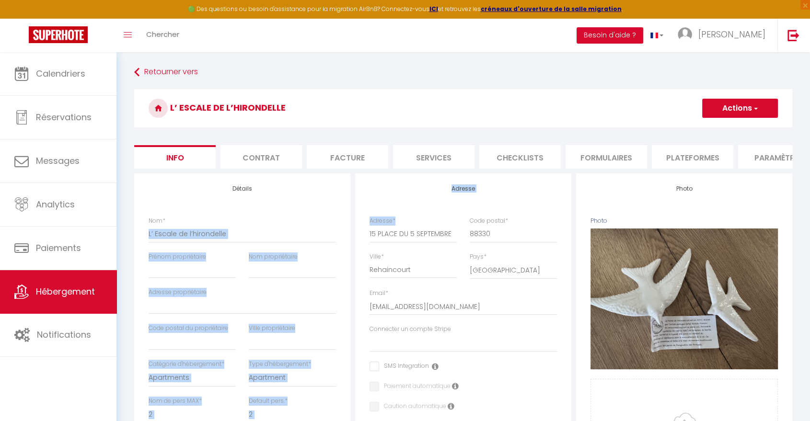
drag, startPoint x: 457, startPoint y: 243, endPoint x: 330, endPoint y: 243, distance: 127.0
click at [375, 241] on input "15 PLACE DU 5 SEPTEMBRE" at bounding box center [413, 233] width 87 height 17
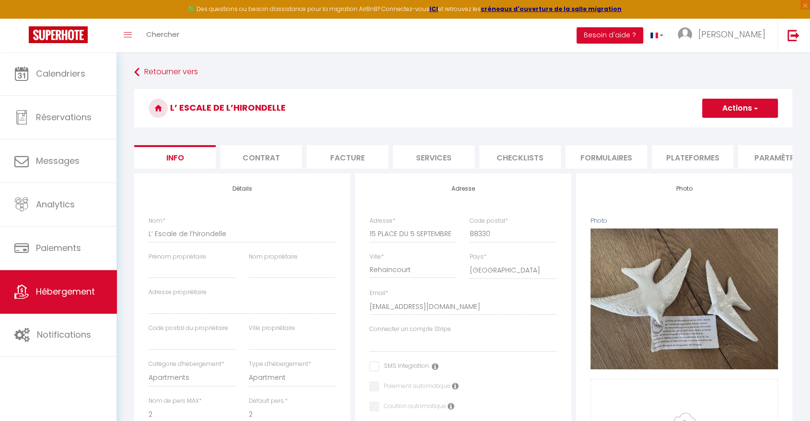
drag, startPoint x: 367, startPoint y: 241, endPoint x: 447, endPoint y: 244, distance: 80.1
click at [447, 244] on div "Adresse * [STREET_ADDRESS]" at bounding box center [413, 235] width 100 height 36
drag, startPoint x: 370, startPoint y: 243, endPoint x: 464, endPoint y: 244, distance: 94.4
click at [464, 244] on div "Adresse * [STREET_ADDRESS] * 88330" at bounding box center [463, 235] width 200 height 36
drag, startPoint x: 419, startPoint y: 279, endPoint x: 360, endPoint y: 279, distance: 59.0
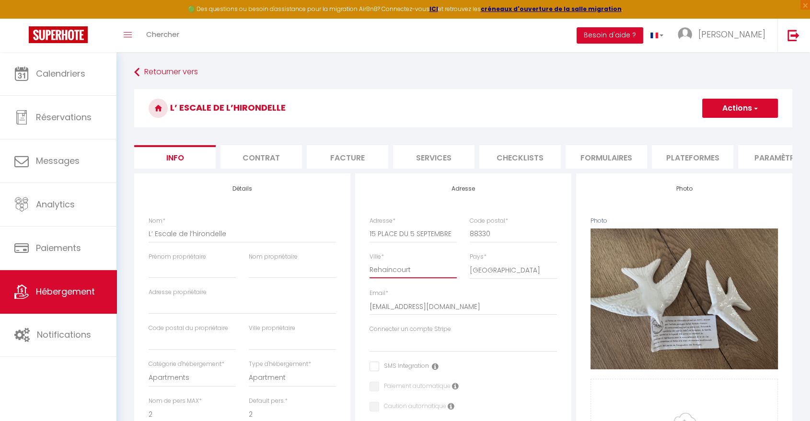
click at [360, 279] on div "Adresse Adresse * [STREET_ADDRESS] [GEOGRAPHIC_DATA] [GEOGRAPHIC_DATA] [GEOGRAP…" at bounding box center [463, 408] width 216 height 471
paste input "15 PLACE DU 5 SEPTEMBRE"
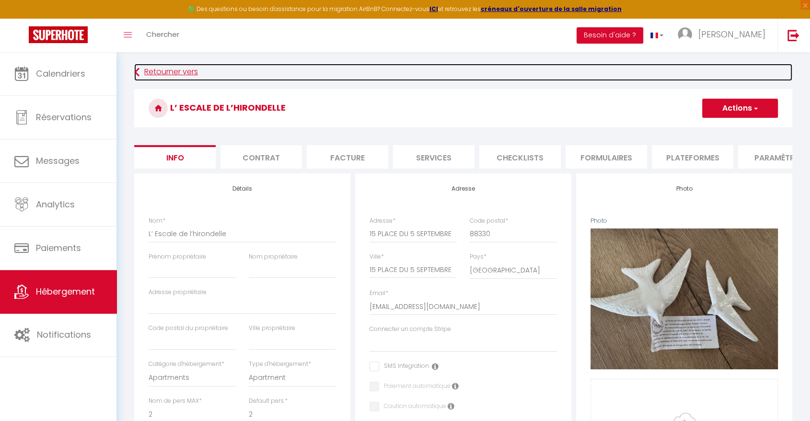
click at [164, 69] on link "Retourner vers" at bounding box center [463, 72] width 658 height 17
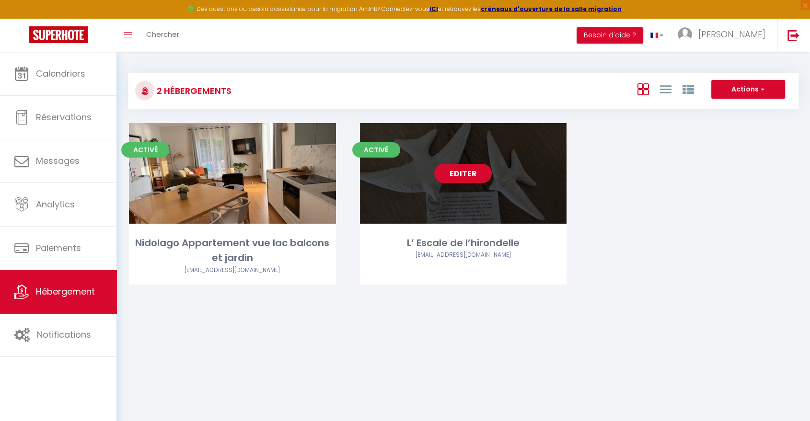
click at [469, 175] on link "Editer" at bounding box center [463, 173] width 58 height 19
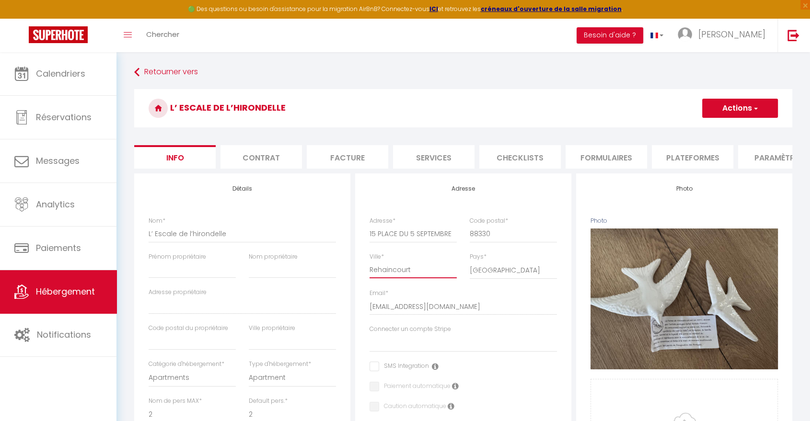
drag, startPoint x: 418, startPoint y: 279, endPoint x: 367, endPoint y: 280, distance: 51.3
click at [367, 280] on div "Ville * [GEOGRAPHIC_DATA]" at bounding box center [413, 271] width 100 height 37
click at [412, 240] on input "15 PLACE DU 5 SEPTEMBRE" at bounding box center [413, 233] width 87 height 17
click at [740, 111] on button "Actions" at bounding box center [740, 108] width 76 height 19
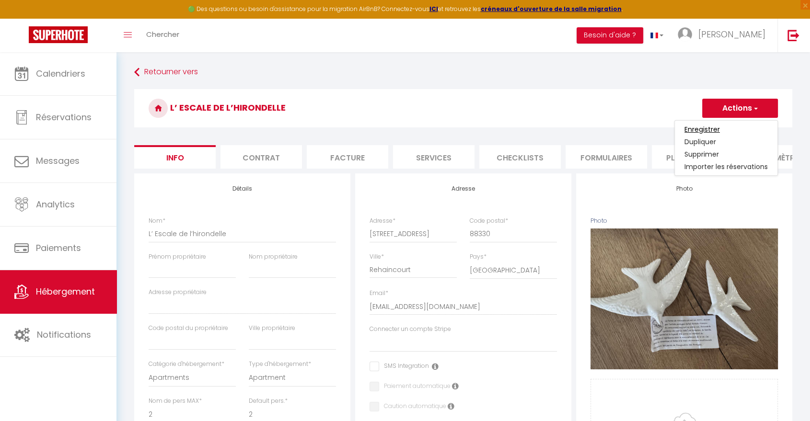
click at [716, 128] on input "Enregistrer" at bounding box center [701, 130] width 35 height 10
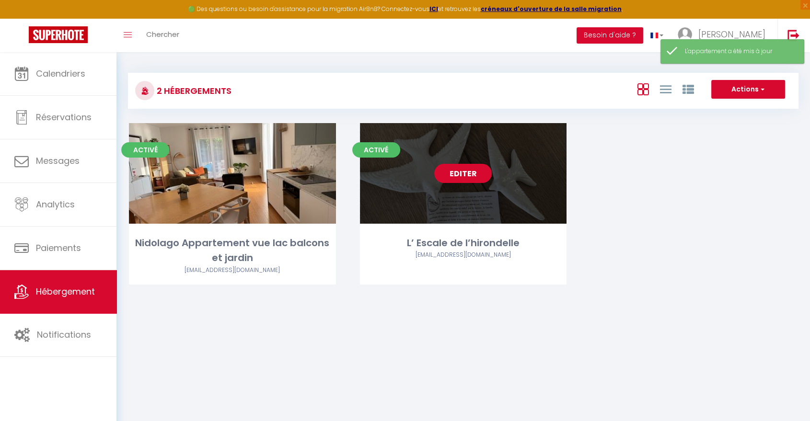
click at [474, 168] on link "Editer" at bounding box center [463, 173] width 58 height 19
click at [474, 174] on link "Editer" at bounding box center [463, 173] width 58 height 19
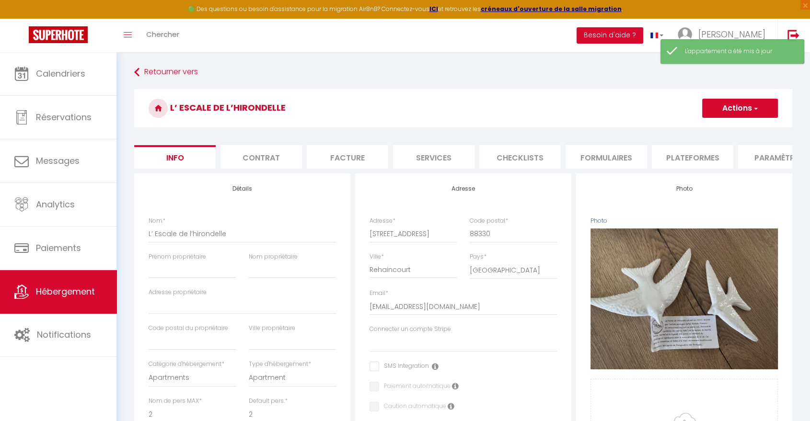
scroll to position [0, 205]
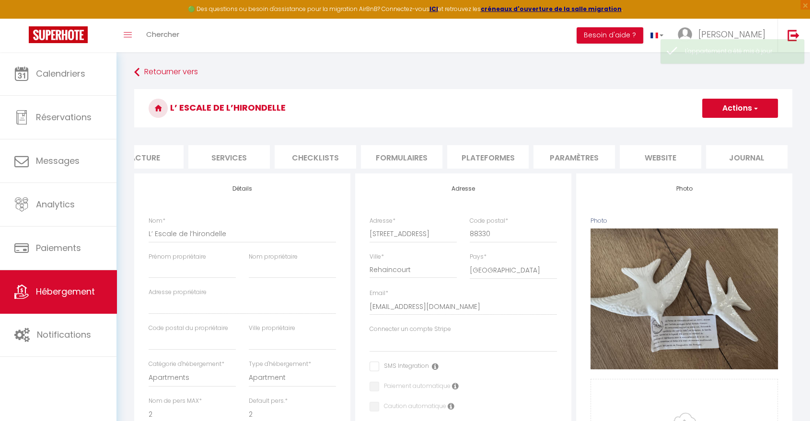
click at [700, 153] on li "website" at bounding box center [660, 156] width 81 height 23
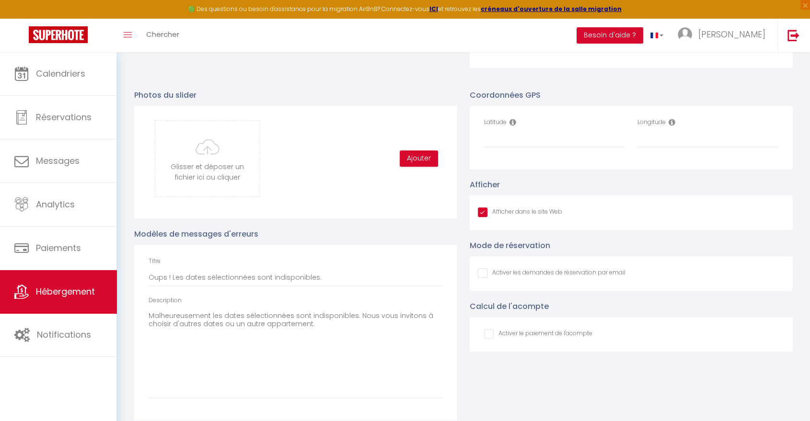
scroll to position [981, 0]
click at [513, 143] on input "Latitude" at bounding box center [554, 138] width 141 height 17
drag, startPoint x: 513, startPoint y: 143, endPoint x: 506, endPoint y: 141, distance: 7.6
paste input "48.3626744,6.4651446"
click at [671, 147] on input "Longitude" at bounding box center [707, 138] width 141 height 17
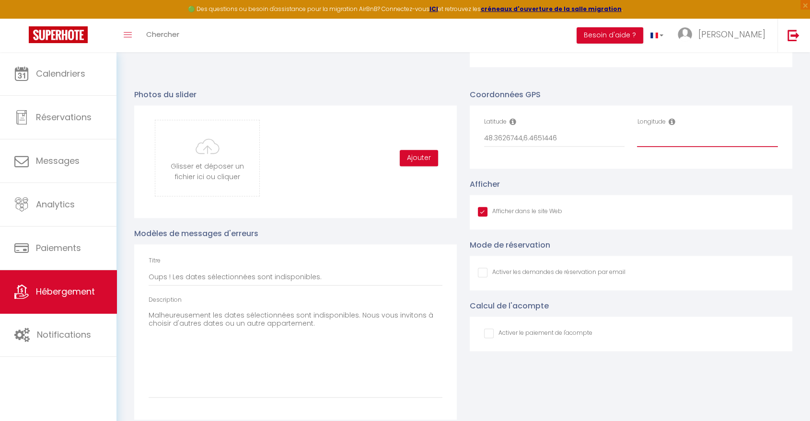
paste input "48.3626744,6.4651446"
click at [677, 147] on input "48.3626744,6.4651446" at bounding box center [707, 138] width 141 height 17
drag, startPoint x: 581, startPoint y: 147, endPoint x: 521, endPoint y: 147, distance: 59.4
click at [521, 147] on input "48.3626744,6.4651446" at bounding box center [554, 138] width 141 height 17
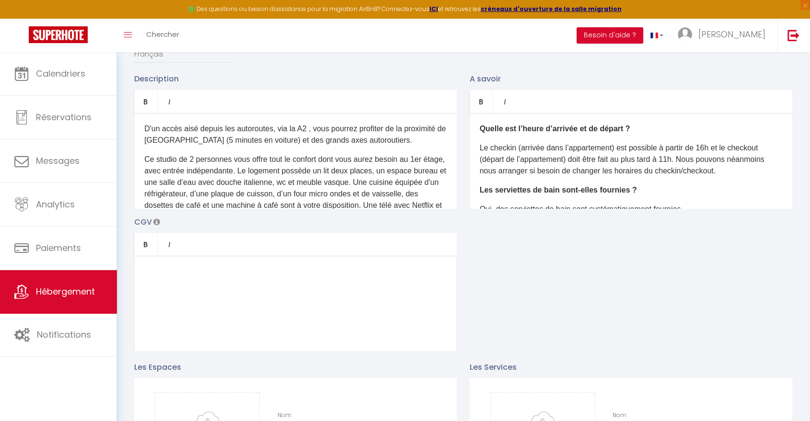
scroll to position [0, 0]
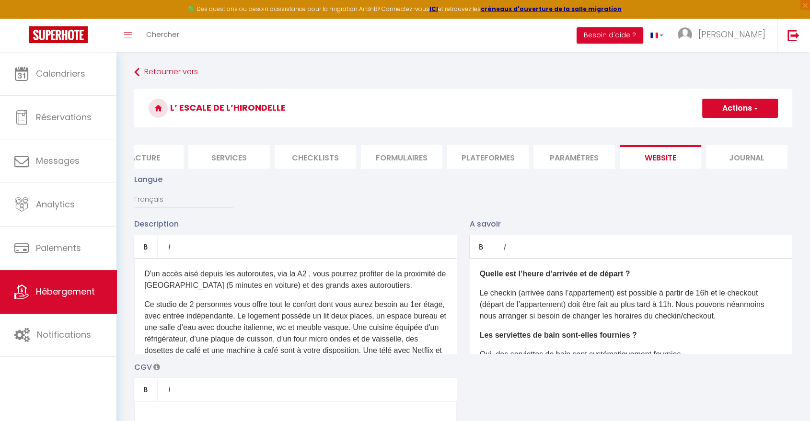
click at [730, 105] on button "Actions" at bounding box center [740, 108] width 76 height 19
click at [720, 129] on input "Enregistrer" at bounding box center [728, 130] width 35 height 10
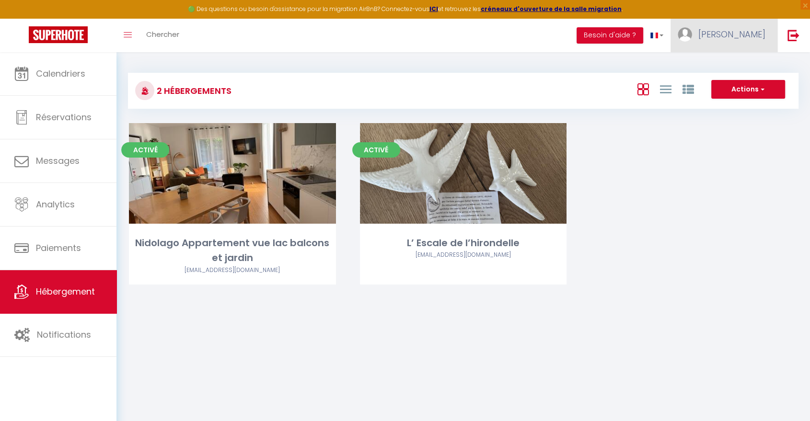
click at [752, 34] on span "[PERSON_NAME]" at bounding box center [731, 34] width 67 height 12
click at [736, 60] on link "Paramètres" at bounding box center [739, 66] width 71 height 16
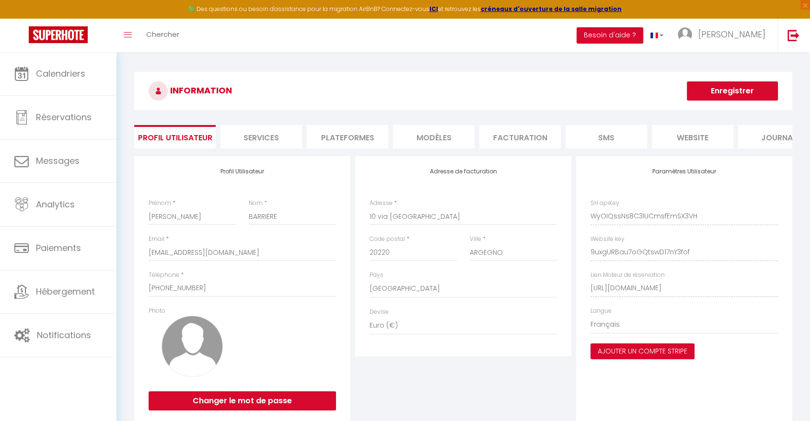
drag, startPoint x: 654, startPoint y: 300, endPoint x: 530, endPoint y: 391, distance: 153.3
click at [530, 391] on div "Adresse de facturation Adresse * 10 via Schignano Code postal * 20220 Ville * […" at bounding box center [463, 289] width 221 height 266
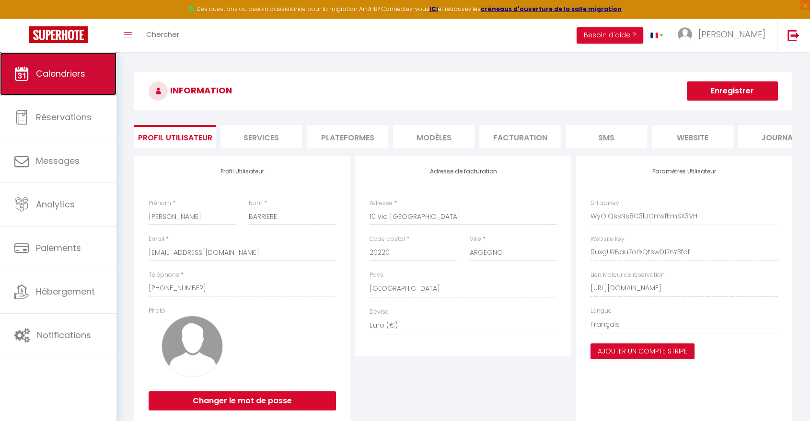
click at [86, 82] on link "Calendriers" at bounding box center [58, 73] width 116 height 43
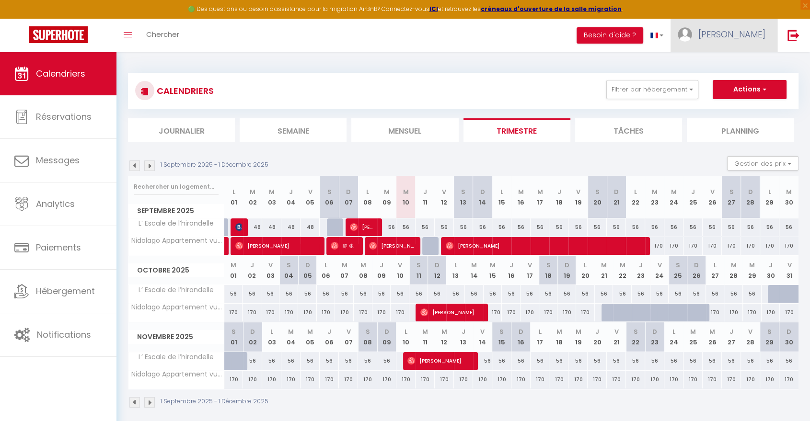
click at [750, 24] on link "[PERSON_NAME]" at bounding box center [724, 36] width 107 height 34
click at [733, 66] on link "Paramètres" at bounding box center [739, 66] width 71 height 16
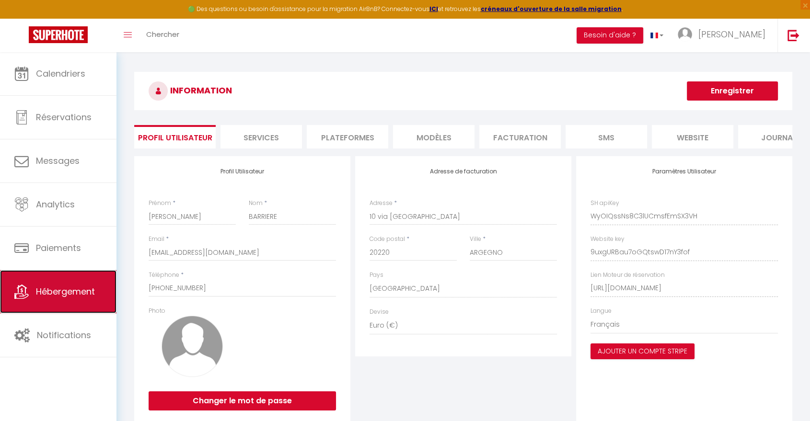
click at [57, 295] on span "Hébergement" at bounding box center [65, 292] width 59 height 12
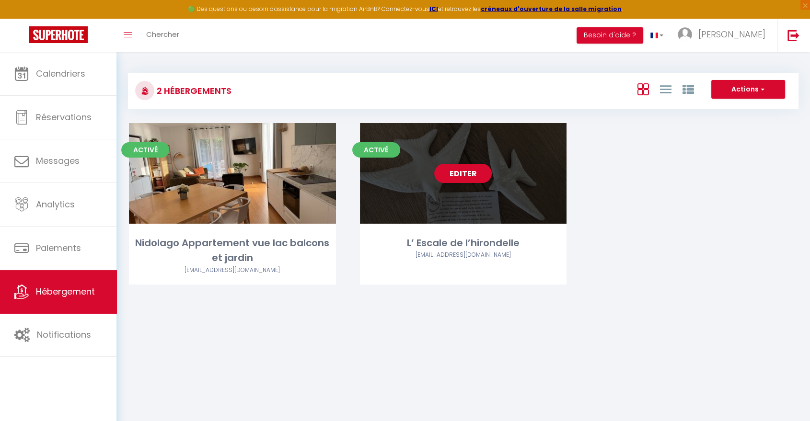
click at [440, 162] on div "Editer" at bounding box center [463, 173] width 207 height 101
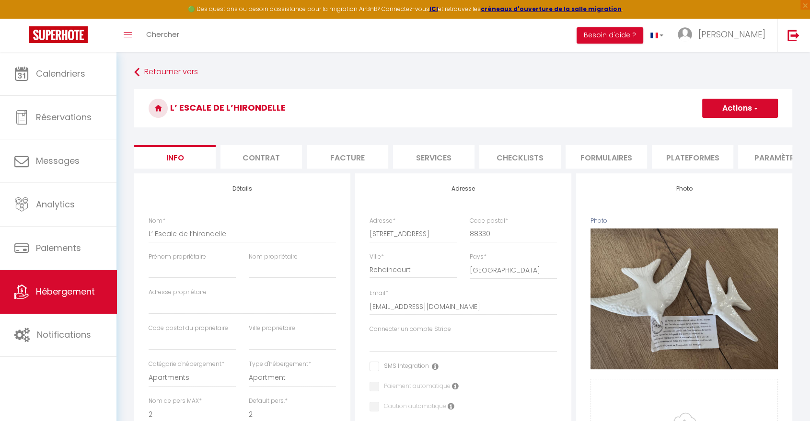
click at [778, 157] on li "Paramètres" at bounding box center [778, 156] width 81 height 23
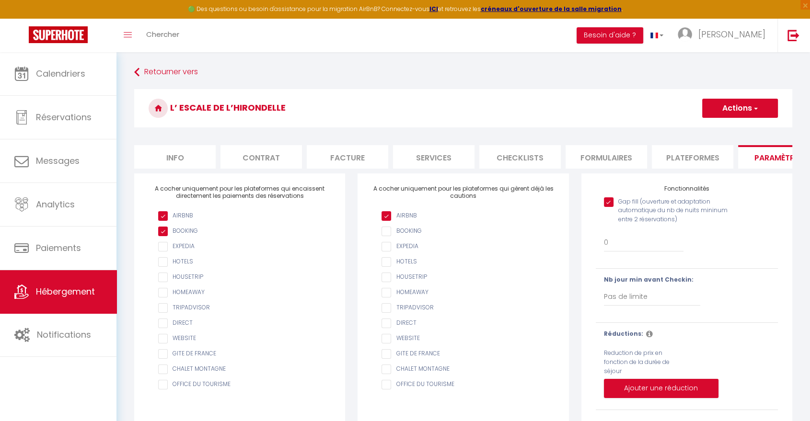
scroll to position [0, 205]
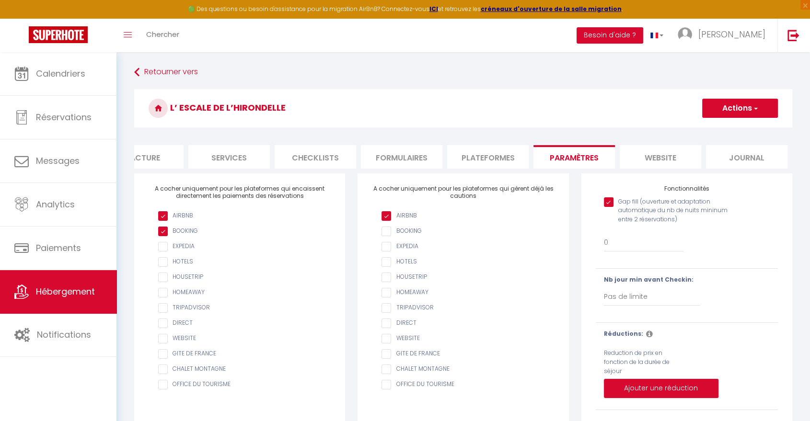
click at [673, 157] on li "website" at bounding box center [660, 156] width 81 height 23
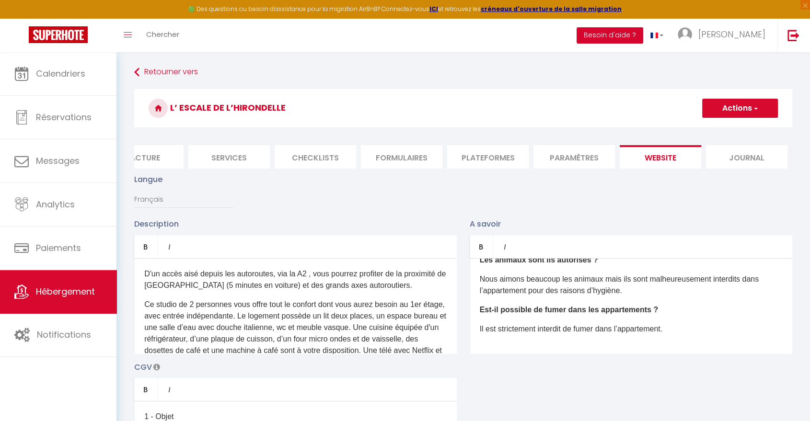
click at [629, 35] on button "Besoin d'aide ?" at bounding box center [610, 35] width 67 height 16
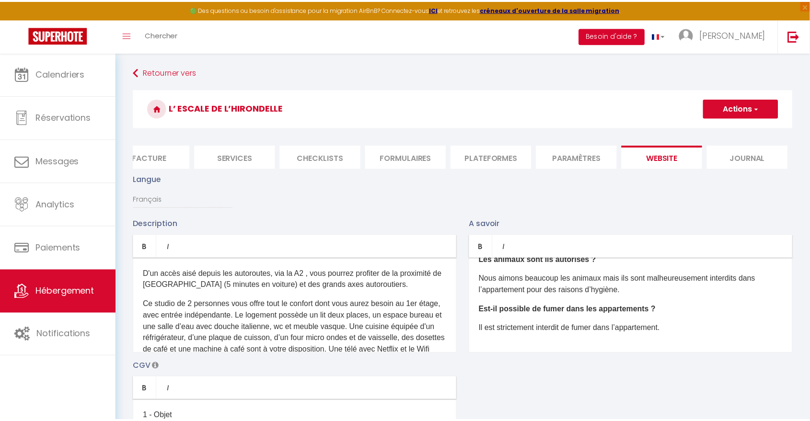
scroll to position [0, 197]
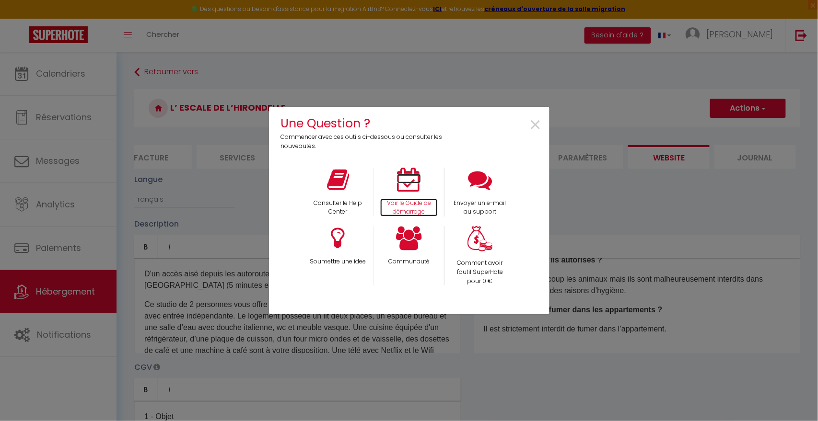
click at [410, 190] on icon at bounding box center [409, 180] width 24 height 24
click at [537, 125] on span "×" at bounding box center [535, 125] width 13 height 30
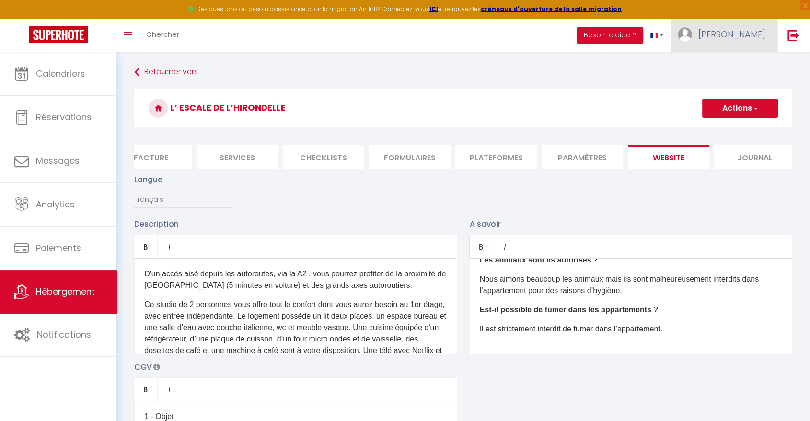
click at [747, 40] on span "[PERSON_NAME]" at bounding box center [731, 34] width 67 height 12
click at [746, 66] on link "Paramètres" at bounding box center [739, 66] width 71 height 16
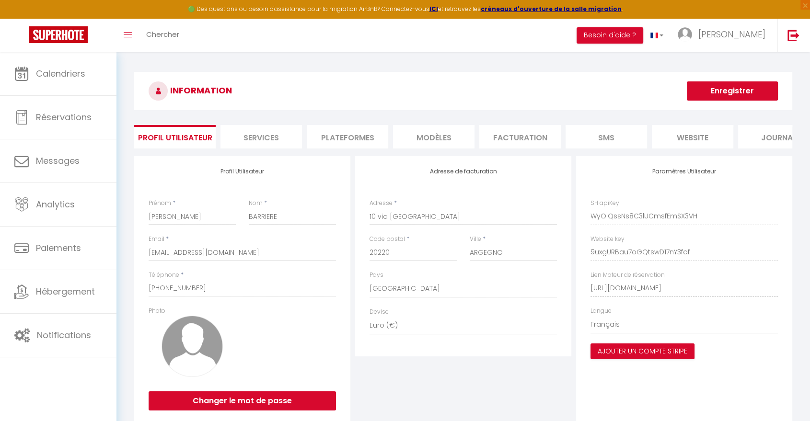
click at [694, 138] on li "website" at bounding box center [692, 136] width 81 height 23
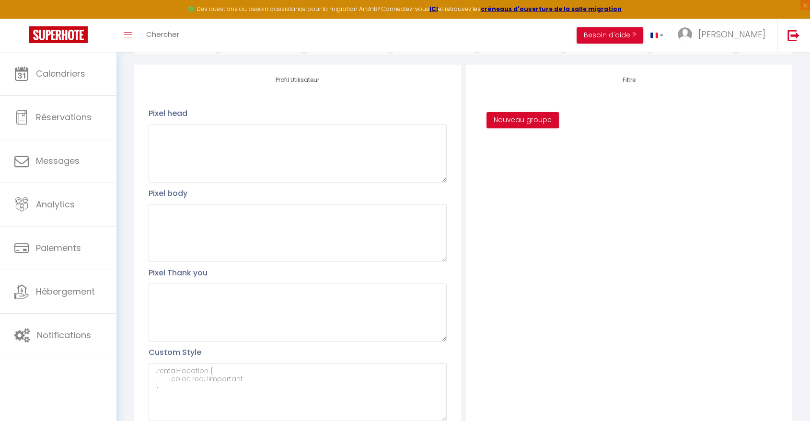
scroll to position [184, 0]
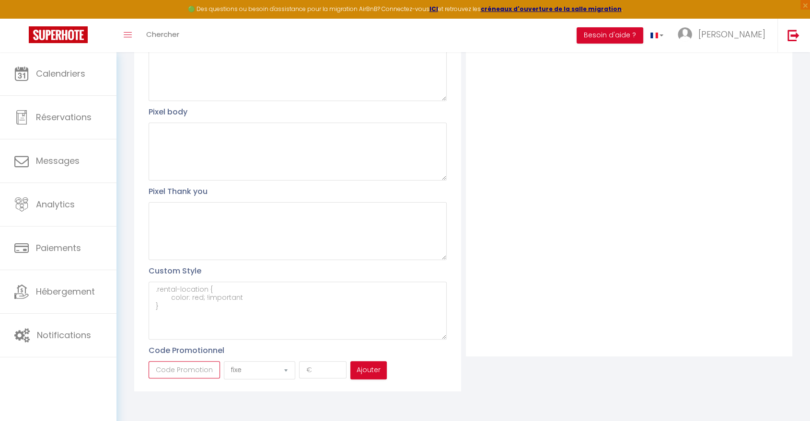
click at [203, 373] on input "text" at bounding box center [184, 369] width 71 height 17
click at [289, 365] on select "fixe pourcentage" at bounding box center [259, 370] width 71 height 18
click at [224, 361] on select "fixe pourcentage" at bounding box center [259, 370] width 71 height 18
click at [308, 370] on input "number" at bounding box center [322, 369] width 47 height 17
click at [286, 367] on select "fixe pourcentage" at bounding box center [259, 370] width 71 height 18
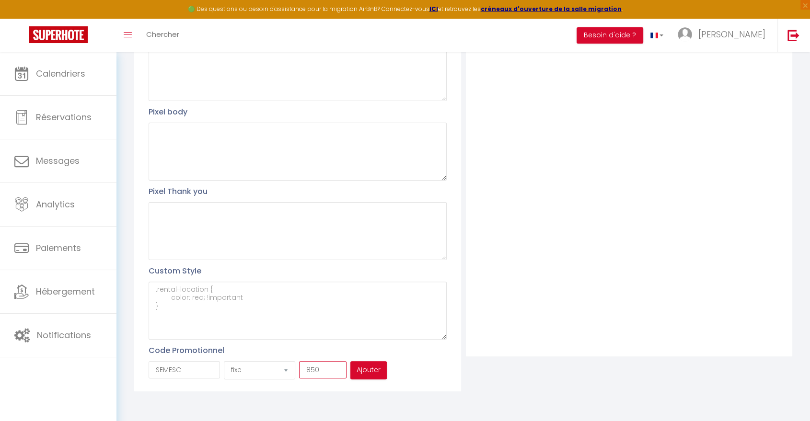
click at [311, 370] on input "850" at bounding box center [322, 369] width 47 height 17
click at [196, 374] on input "SEMESC" at bounding box center [184, 369] width 71 height 17
click at [276, 371] on select "fixe pourcentage" at bounding box center [259, 370] width 71 height 18
click at [224, 361] on select "fixe pourcentage" at bounding box center [259, 370] width 71 height 18
click at [324, 373] on input "50" at bounding box center [322, 369] width 47 height 17
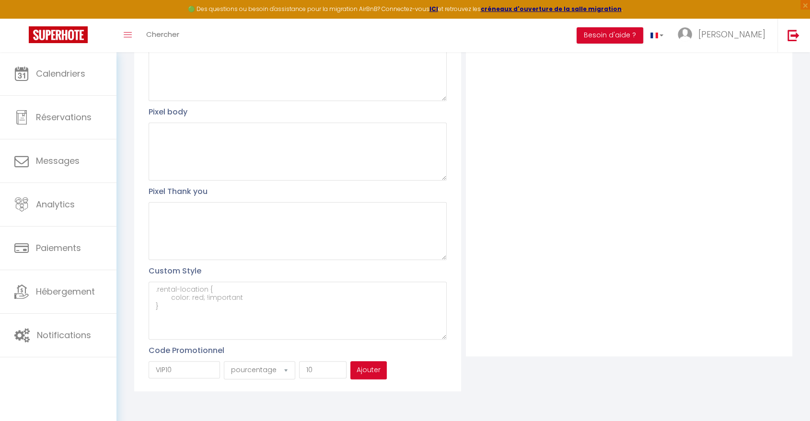
click at [367, 375] on button "Ajouter" at bounding box center [368, 370] width 36 height 18
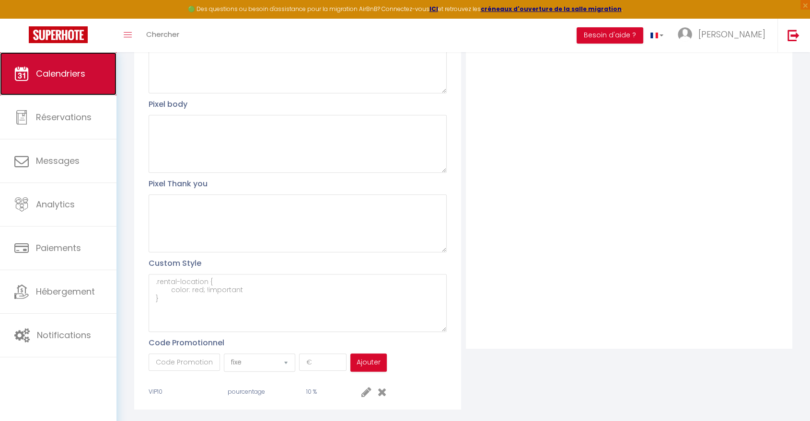
click at [60, 75] on span "Calendriers" at bounding box center [60, 74] width 49 height 12
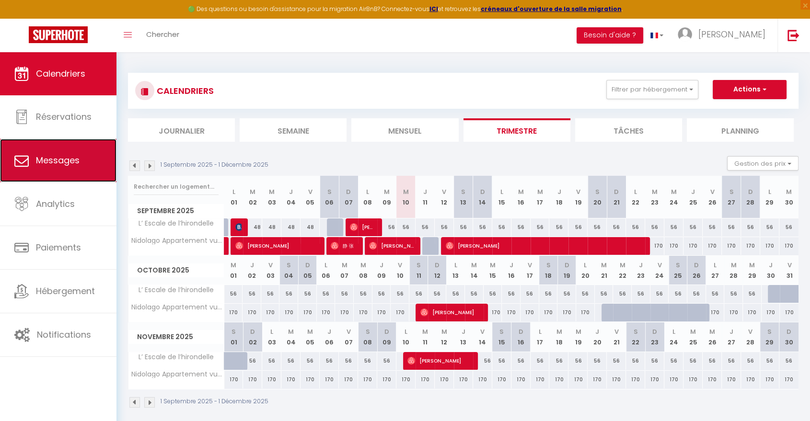
click at [65, 166] on span "Messages" at bounding box center [58, 160] width 44 height 12
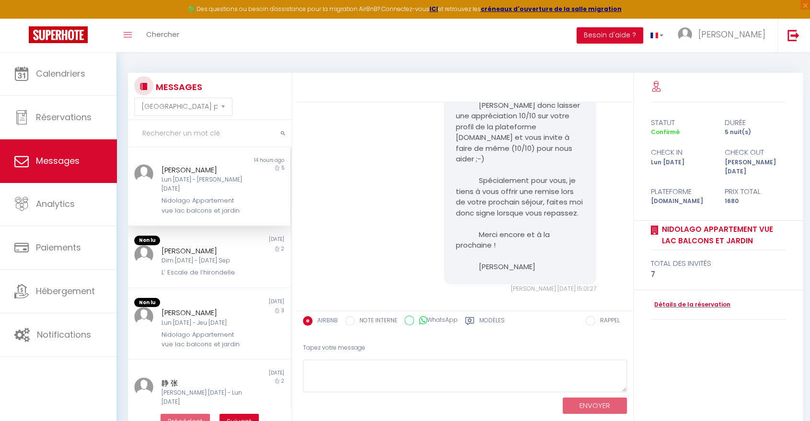
scroll to position [11159, 0]
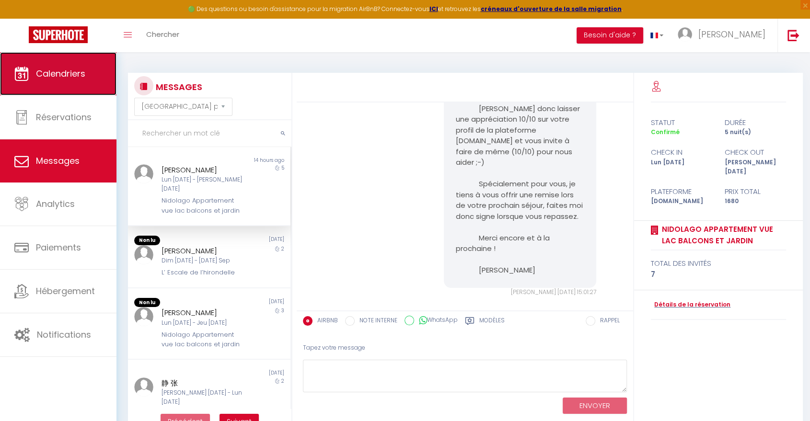
click at [63, 70] on span "Calendriers" at bounding box center [60, 74] width 49 height 12
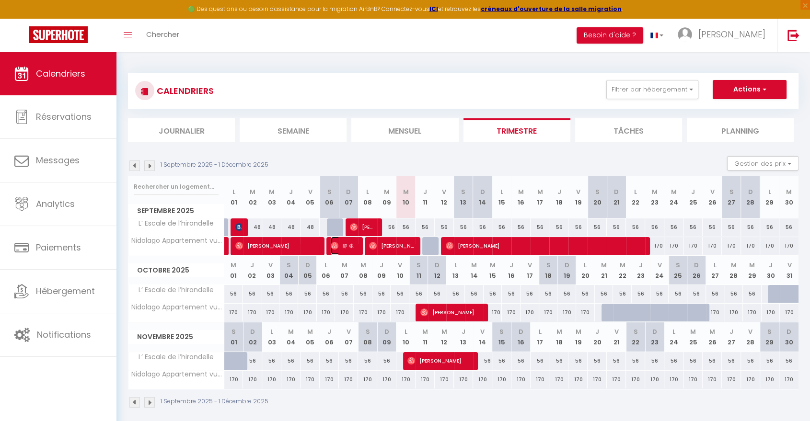
click at [338, 241] on span "静 张" at bounding box center [343, 246] width 25 height 18
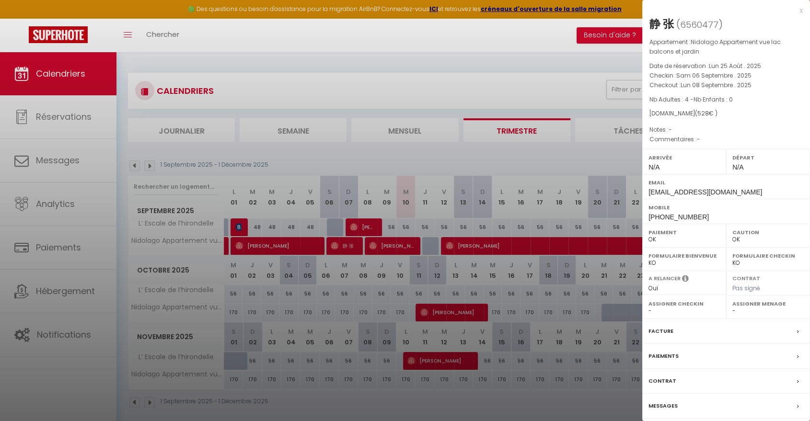
click at [365, 230] on div at bounding box center [405, 210] width 810 height 421
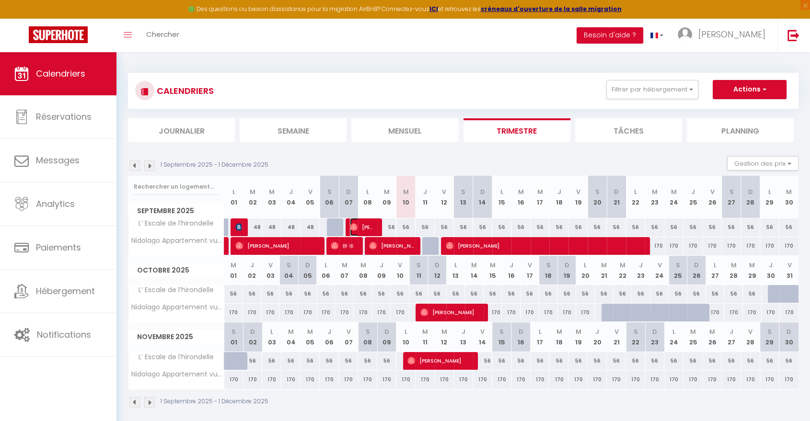
click at [362, 225] on span "[PERSON_NAME]" at bounding box center [362, 227] width 25 height 18
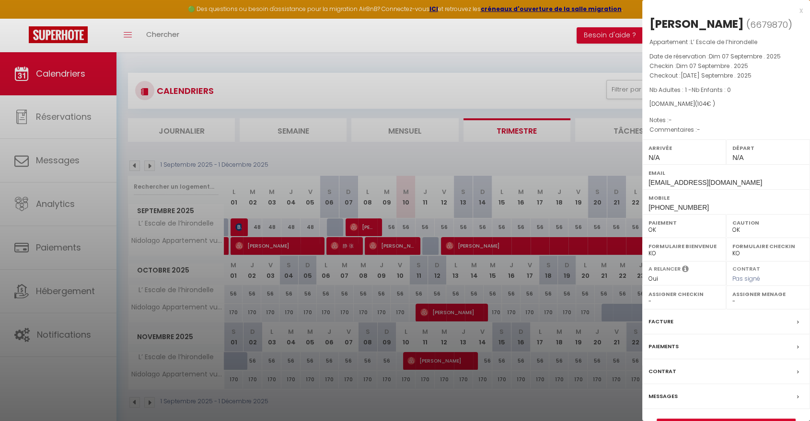
click at [366, 222] on div at bounding box center [405, 210] width 810 height 421
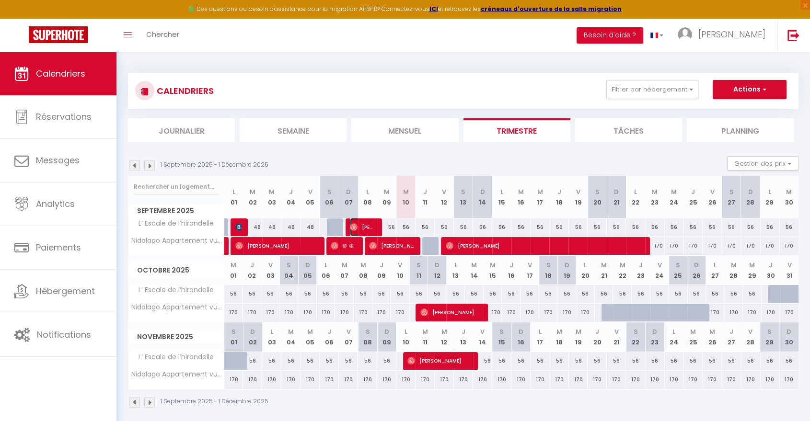
click at [366, 228] on span "[PERSON_NAME]" at bounding box center [362, 227] width 25 height 18
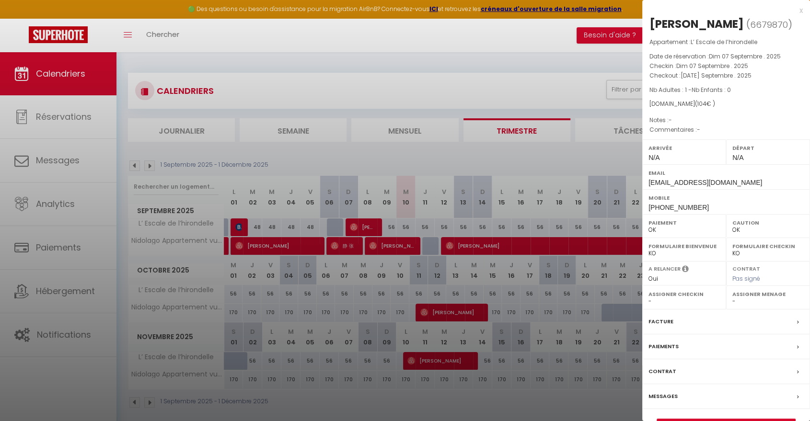
click at [671, 393] on label "Messages" at bounding box center [662, 397] width 29 height 10
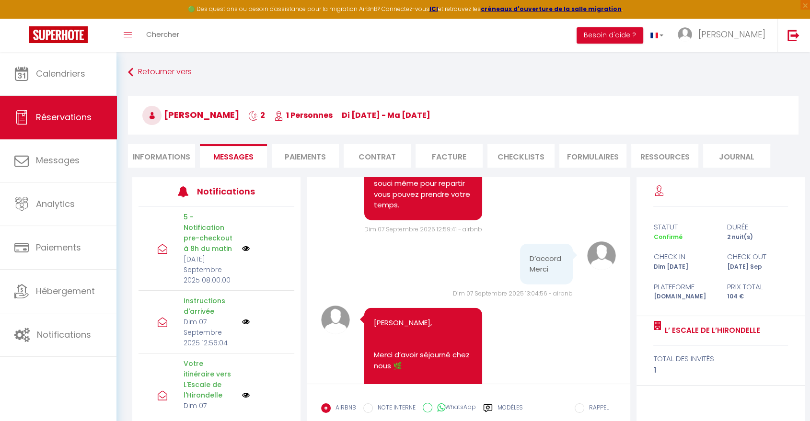
scroll to position [2422, 0]
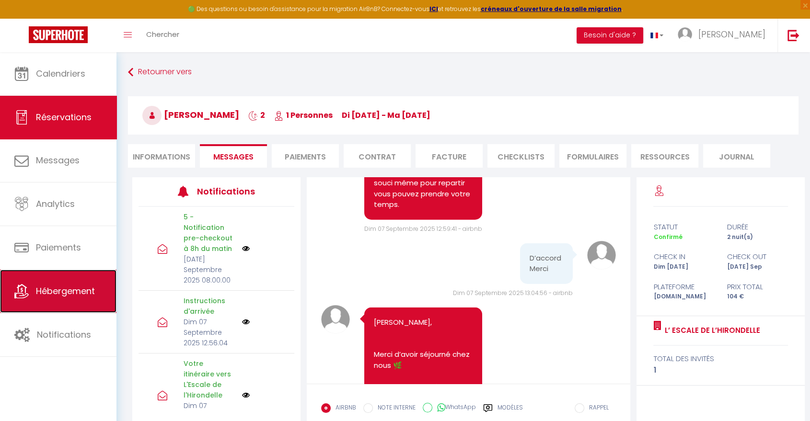
click at [59, 293] on span "Hébergement" at bounding box center [65, 291] width 59 height 12
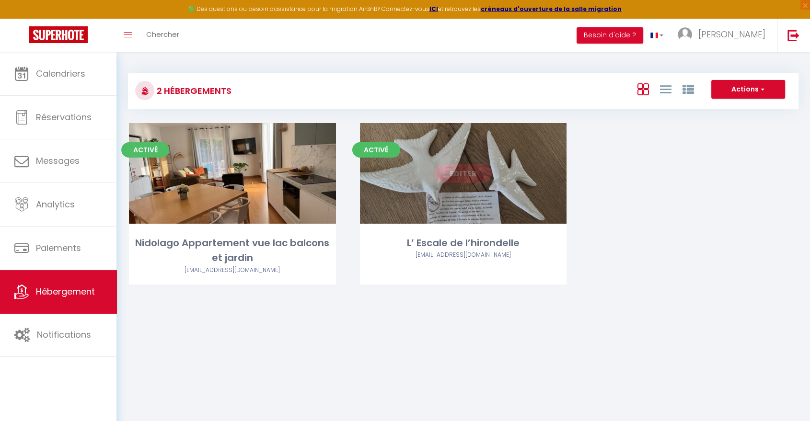
click at [462, 179] on link "Editer" at bounding box center [463, 173] width 58 height 19
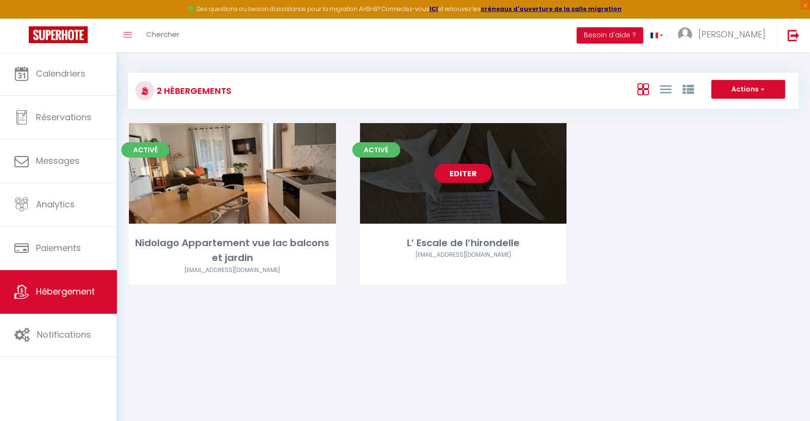
click at [462, 179] on link "Editer" at bounding box center [463, 173] width 58 height 19
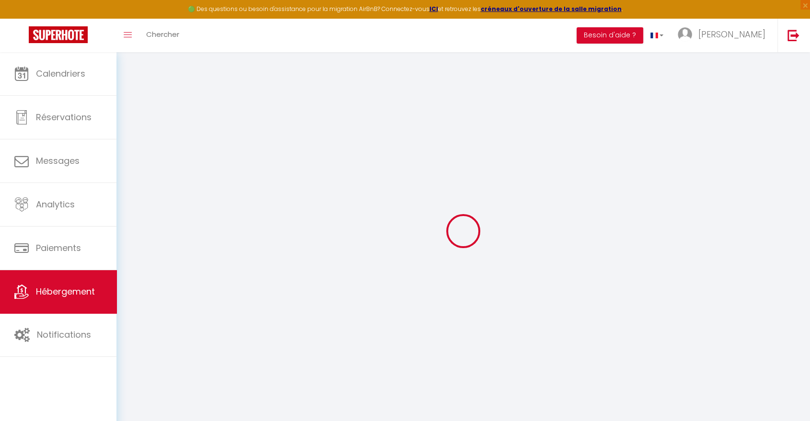
click at [462, 173] on div at bounding box center [463, 231] width 671 height 335
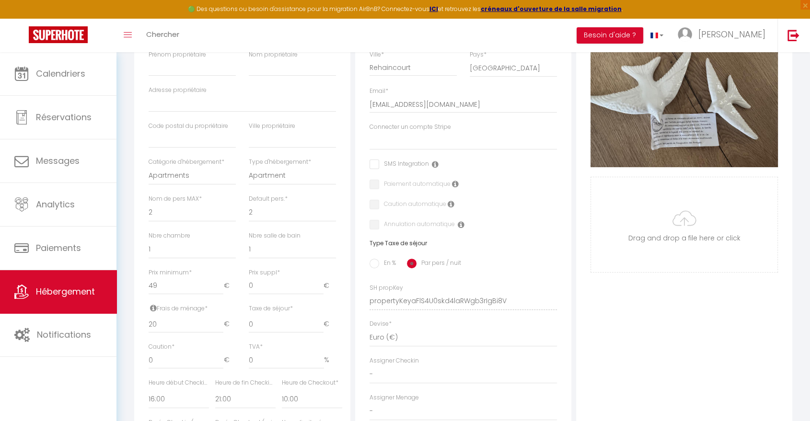
scroll to position [203, 0]
drag, startPoint x: 174, startPoint y: 367, endPoint x: 125, endPoint y: 372, distance: 50.1
click at [125, 372] on div "Retourner vers L’ Escale de l’hirondelle Actions Enregistrer Dupliquer Supprime…" at bounding box center [463, 246] width 694 height 792
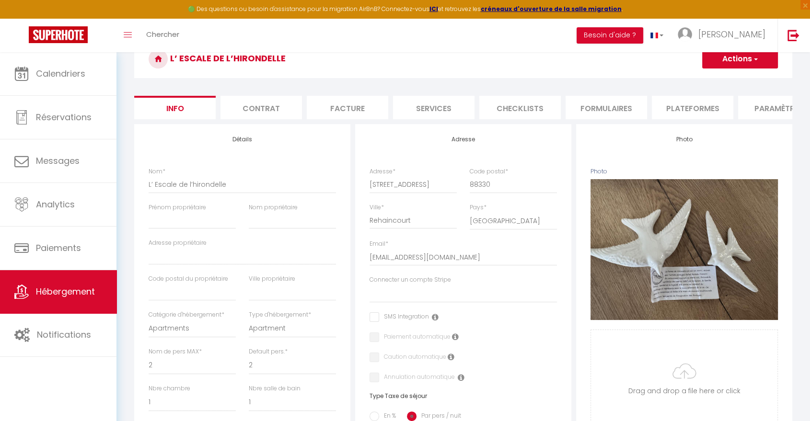
scroll to position [0, 0]
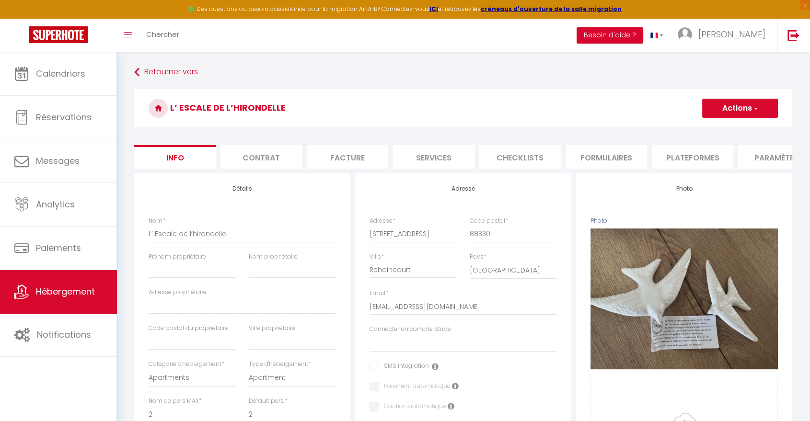
click at [643, 33] on button "Besoin d'aide ?" at bounding box center [610, 35] width 67 height 16
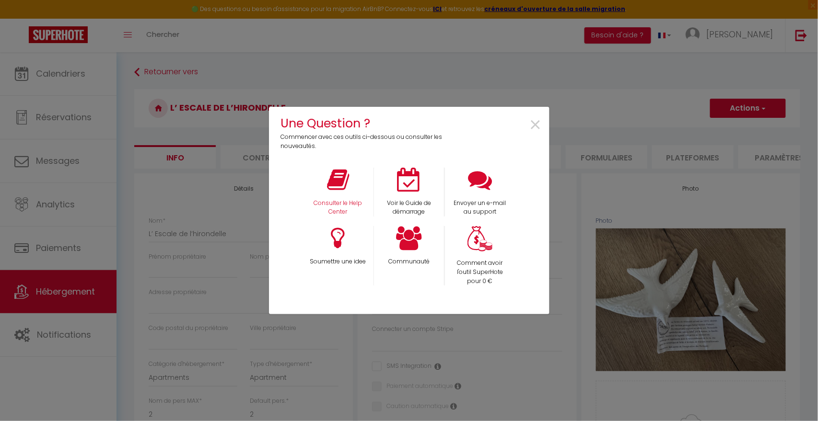
click at [339, 195] on div "Consulter le Help Center" at bounding box center [337, 192] width 71 height 49
click at [339, 199] on p "Consulter le Help Center" at bounding box center [338, 208] width 58 height 18
click at [533, 124] on span "×" at bounding box center [535, 125] width 13 height 30
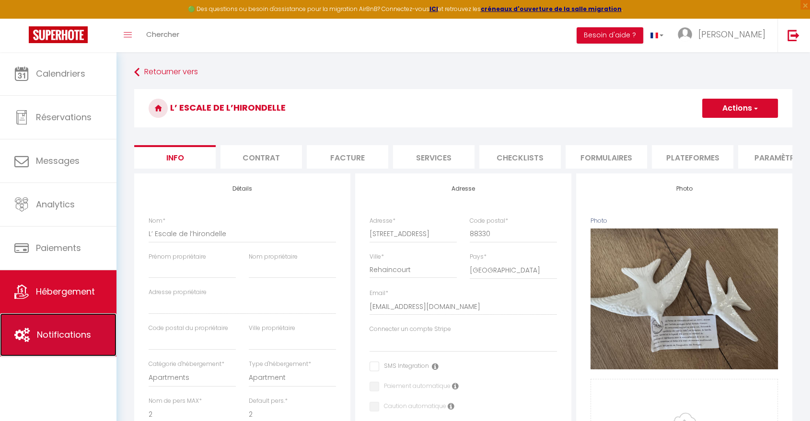
click at [78, 335] on span "Notifications" at bounding box center [64, 335] width 54 height 12
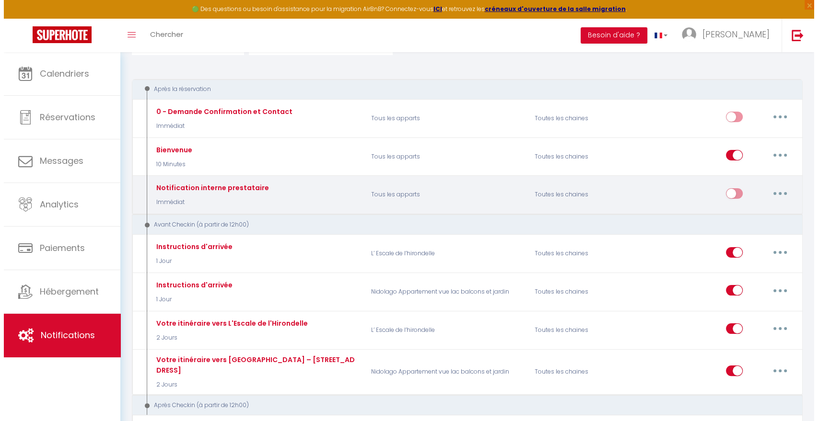
scroll to position [87, 0]
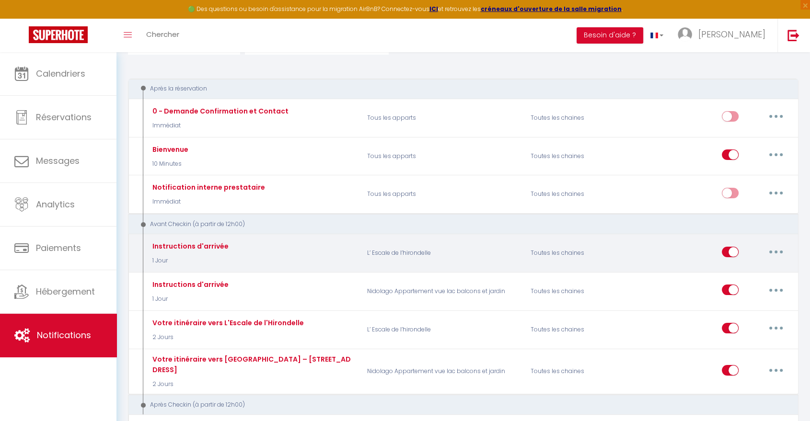
click at [780, 252] on button "button" at bounding box center [776, 251] width 27 height 15
click at [749, 271] on link "Editer" at bounding box center [751, 274] width 71 height 16
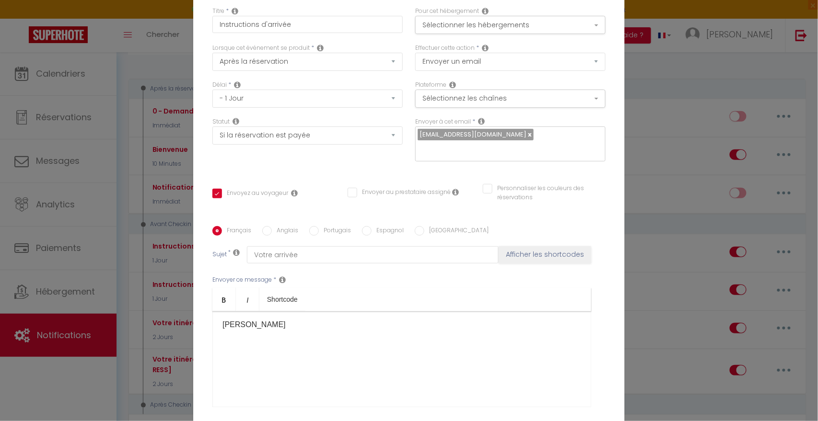
scroll to position [81, 0]
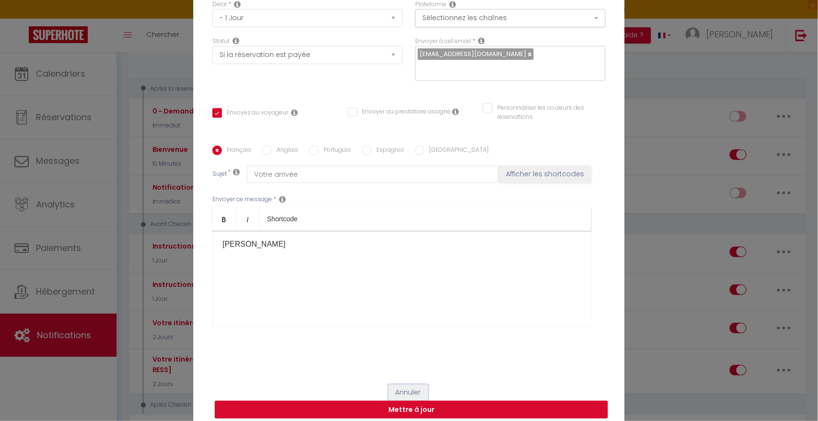
click at [400, 385] on button "Annuler" at bounding box center [408, 393] width 40 height 16
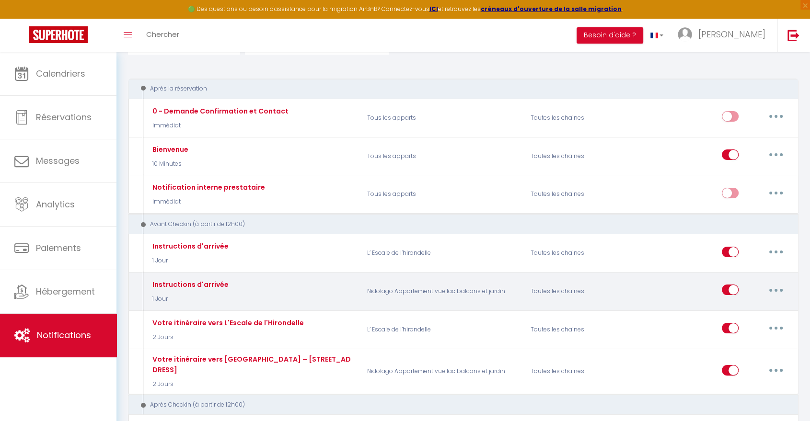
click at [774, 288] on button "button" at bounding box center [776, 289] width 27 height 15
click at [737, 313] on link "Editer" at bounding box center [751, 312] width 71 height 16
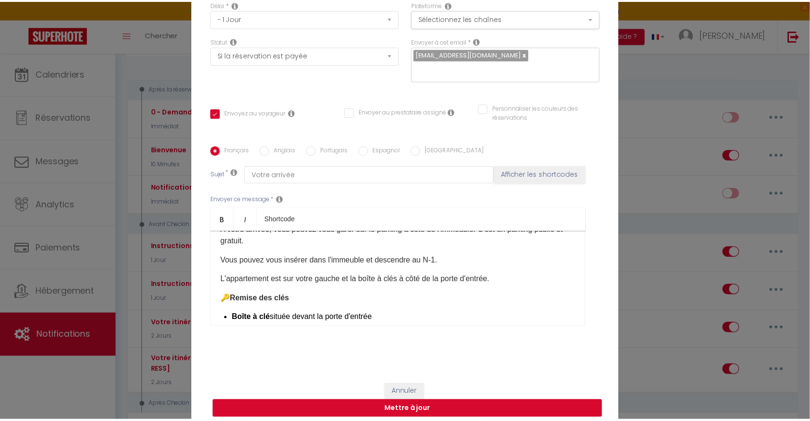
scroll to position [0, 0]
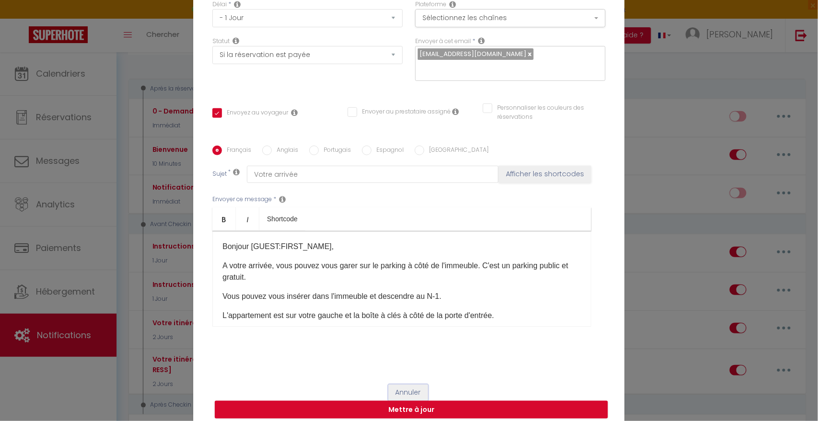
click at [405, 386] on button "Annuler" at bounding box center [408, 393] width 40 height 16
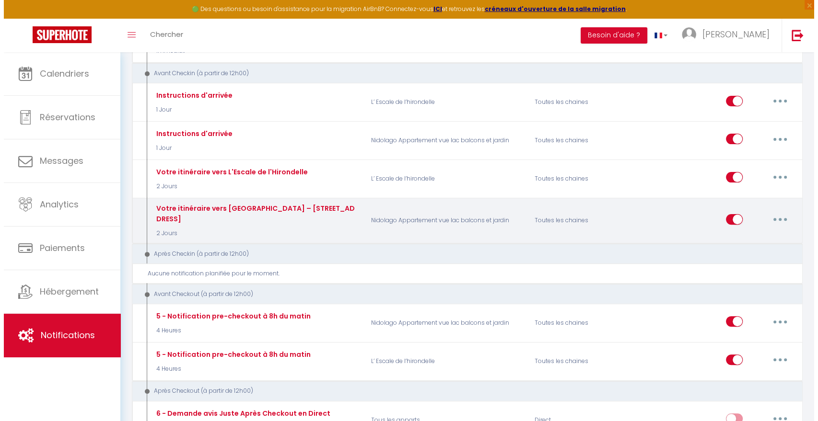
scroll to position [249, 0]
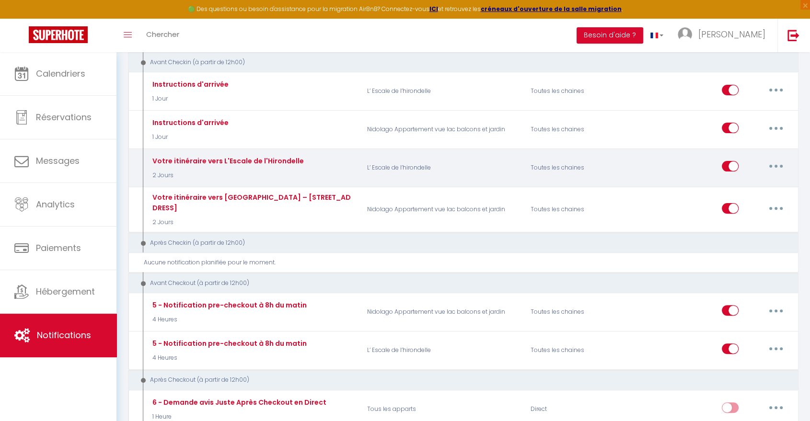
click at [775, 165] on button "button" at bounding box center [776, 166] width 27 height 15
click at [747, 185] on link "Editer" at bounding box center [751, 188] width 71 height 16
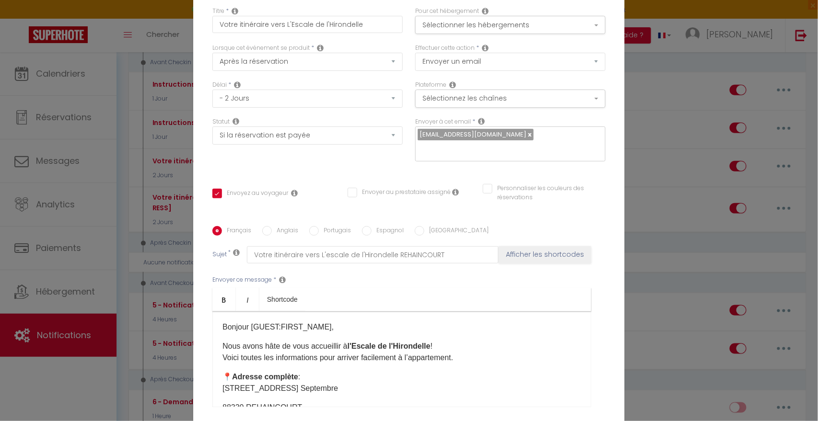
scroll to position [81, 0]
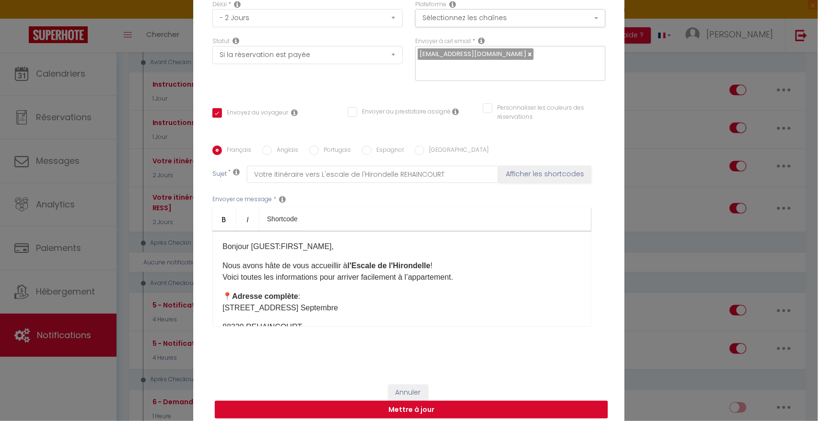
click at [417, 403] on button "Mettre à jour" at bounding box center [411, 410] width 393 height 18
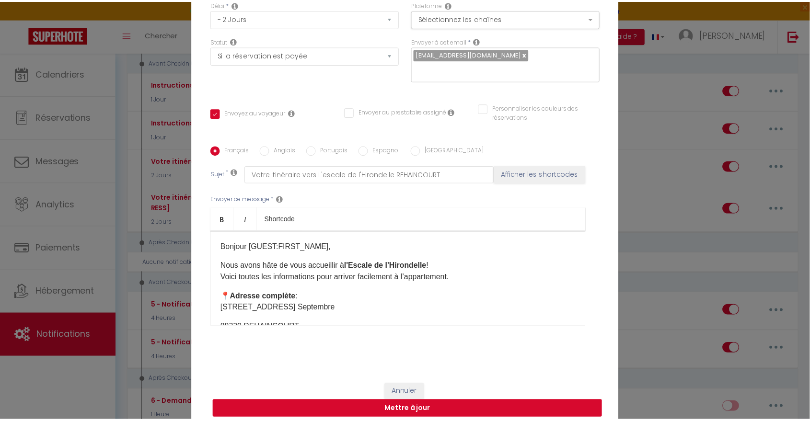
scroll to position [76, 0]
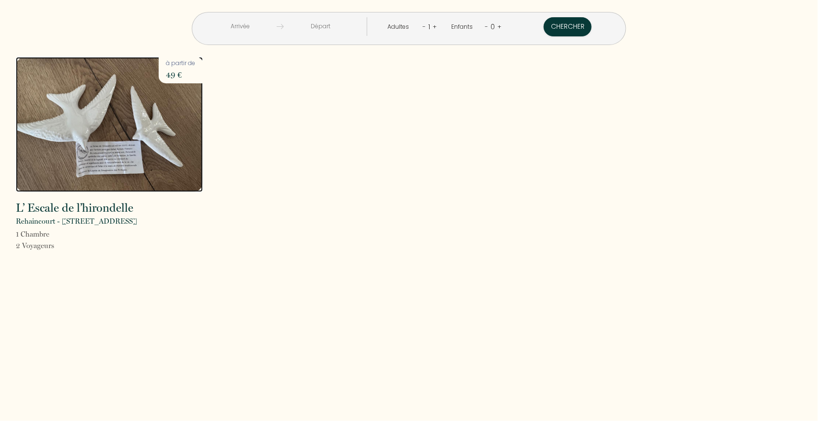
click at [105, 129] on img at bounding box center [109, 124] width 187 height 135
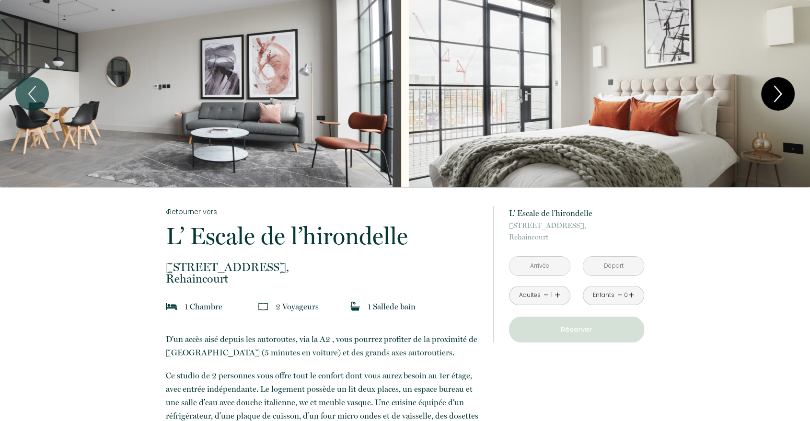
click at [782, 93] on icon "Next" at bounding box center [778, 94] width 20 height 29
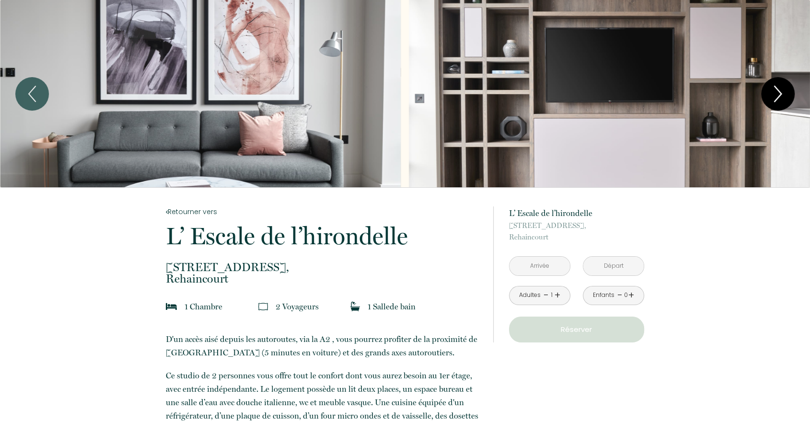
click at [779, 91] on icon "Next" at bounding box center [778, 93] width 7 height 15
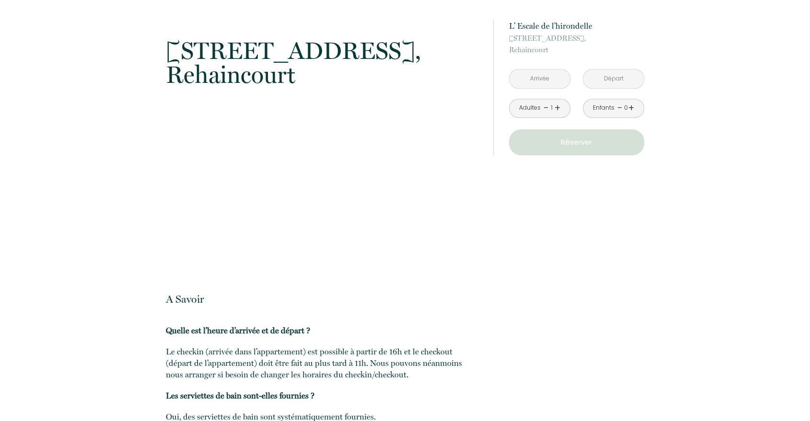
scroll to position [982, 0]
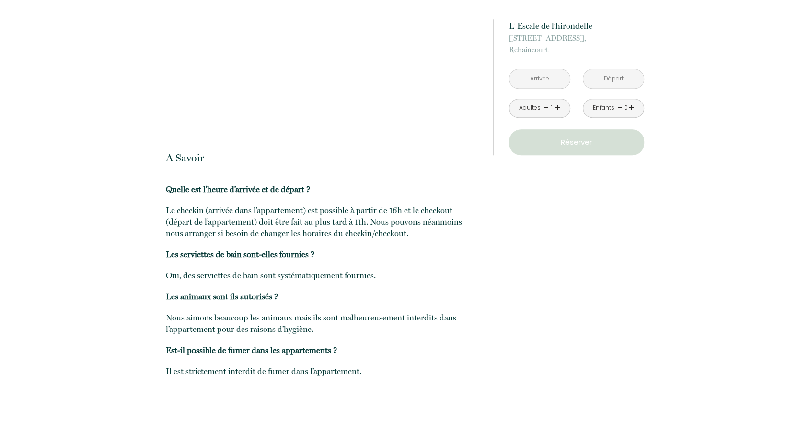
click at [550, 85] on input "text" at bounding box center [539, 78] width 60 height 19
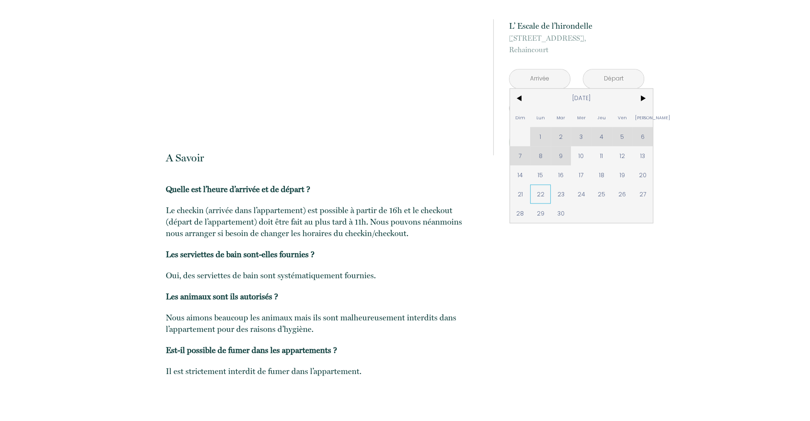
click at [534, 193] on span "22" at bounding box center [540, 194] width 21 height 19
type input "Lun 22 Sep 2025"
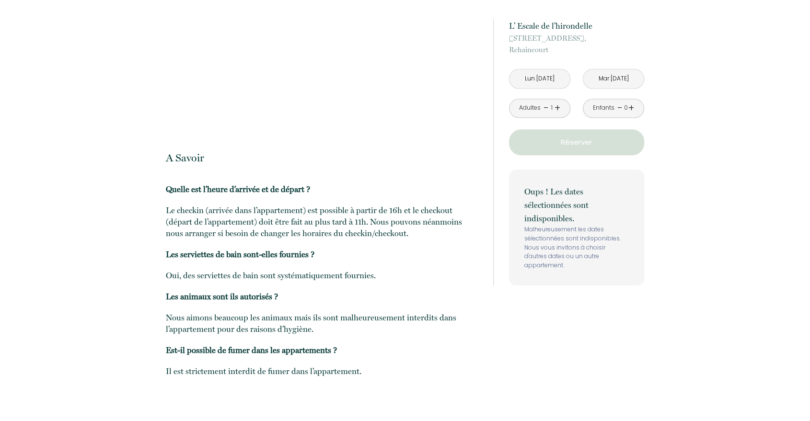
click at [620, 81] on input "Mar 23 Sep 2025" at bounding box center [613, 78] width 60 height 19
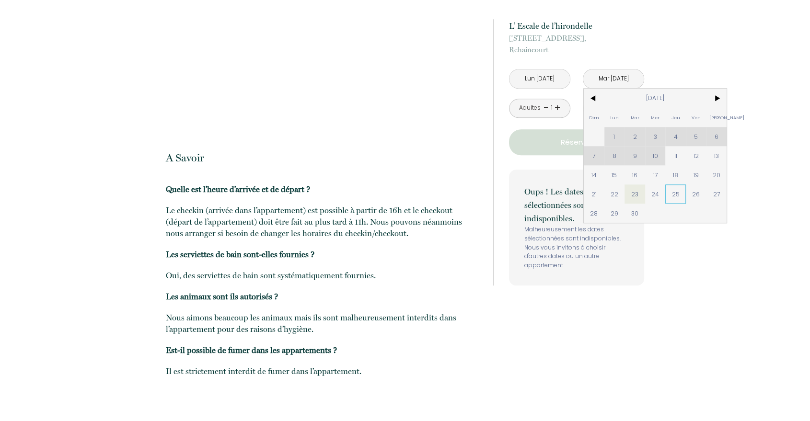
click at [673, 192] on span "25" at bounding box center [675, 194] width 21 height 19
type input "Jeu 25 Sep 2025"
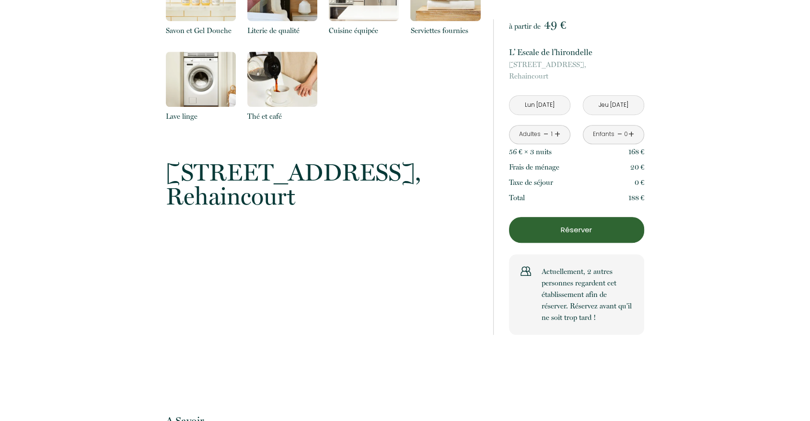
scroll to position [692, 0]
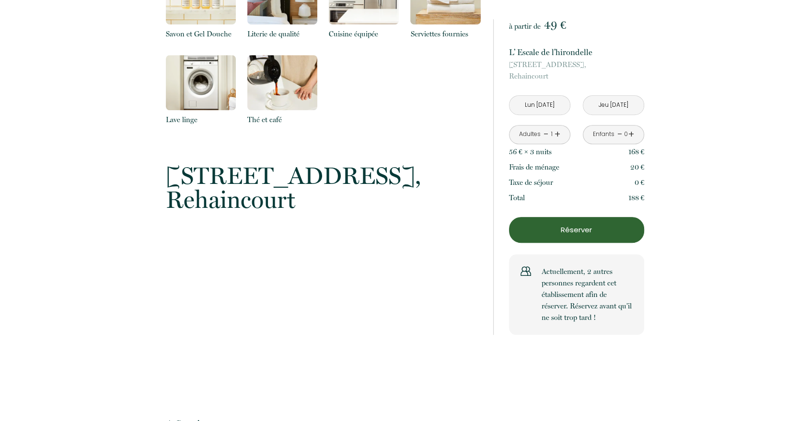
click at [562, 222] on button "Réserver" at bounding box center [576, 230] width 135 height 26
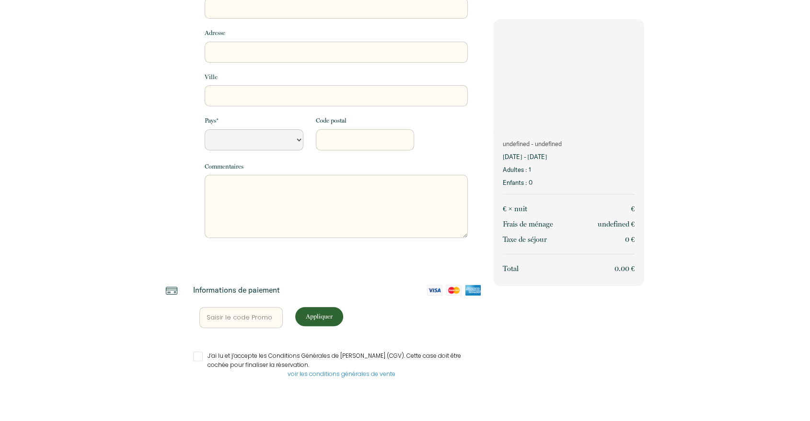
scroll to position [159, 0]
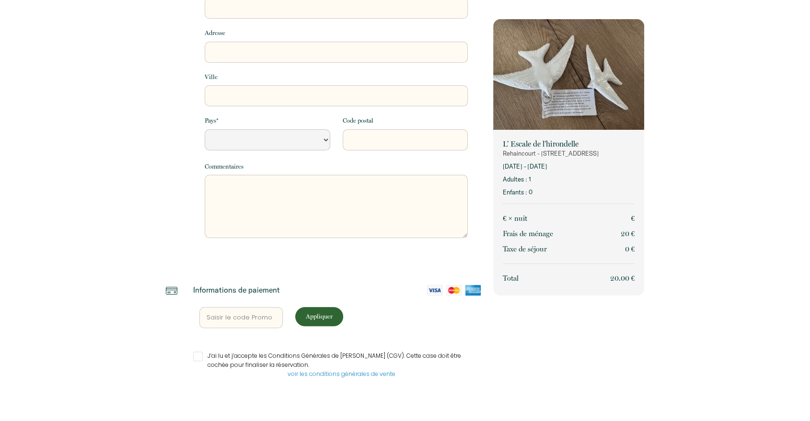
select select "Default select example"
click at [222, 321] on input "text" at bounding box center [240, 317] width 83 height 21
type input "VI"
select select "Default select example"
type input "VIP"
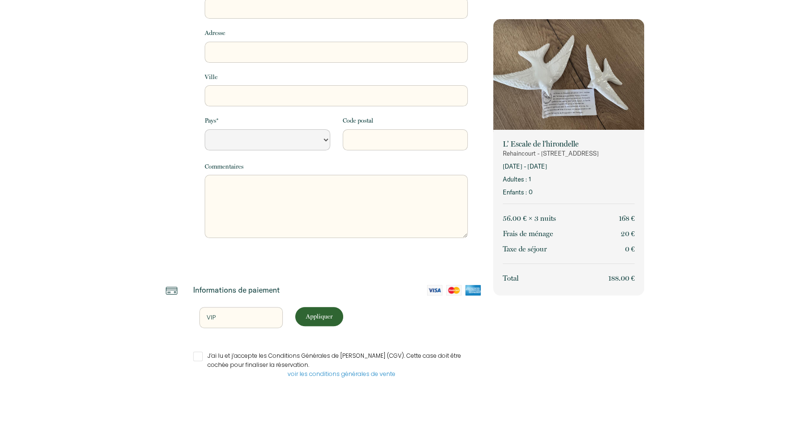
select select "Default select example"
type input "VIP1"
select select "Default select example"
type input "VIP10"
select select "Default select example"
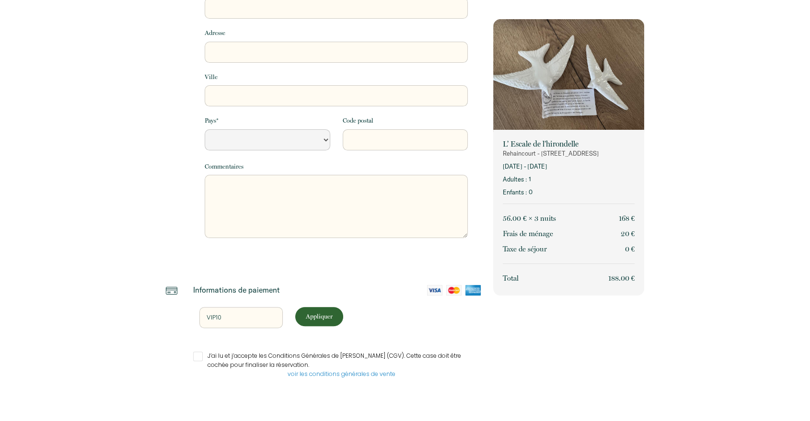
type input "VIP10"
click at [319, 316] on p "Appliquer" at bounding box center [319, 316] width 41 height 9
select select "Default select example"
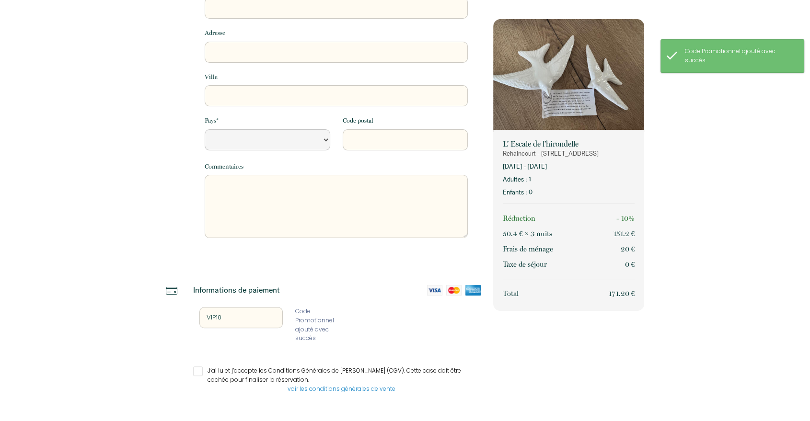
drag, startPoint x: 505, startPoint y: 222, endPoint x: 648, endPoint y: 218, distance: 143.4
click at [648, 218] on div "L’ Escale de l’hirondelle Rehaincourt - 15 PLACE DU cinq SEPTEMBRE 22 sept. 202…" at bounding box center [568, 157] width 163 height 559
click at [642, 219] on div "L’ Escale de l’hirondelle Rehaincourt - 15 PLACE DU cinq SEPTEMBRE 22 sept. 202…" at bounding box center [568, 220] width 151 height 181
